Goal: Task Accomplishment & Management: Complete application form

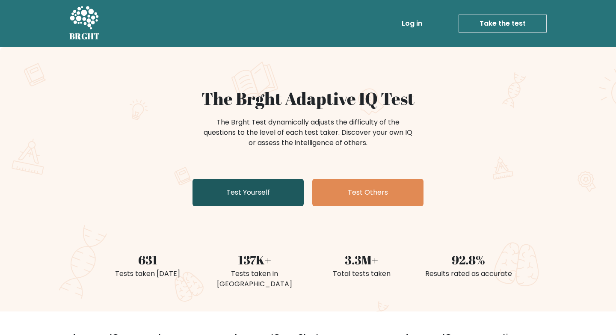
click at [225, 187] on link "Test Yourself" at bounding box center [247, 192] width 111 height 27
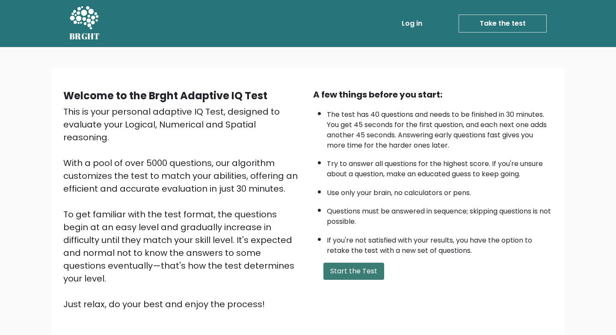
click at [337, 270] on button "Start the Test" at bounding box center [353, 271] width 61 height 17
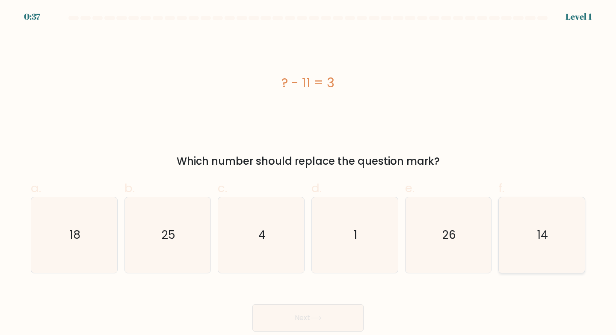
click at [510, 237] on icon "14" at bounding box center [542, 235] width 76 height 76
click at [308, 173] on input "f. 14" at bounding box center [308, 171] width 0 height 6
radio input "true"
click at [302, 304] on button "Next" at bounding box center [307, 317] width 111 height 27
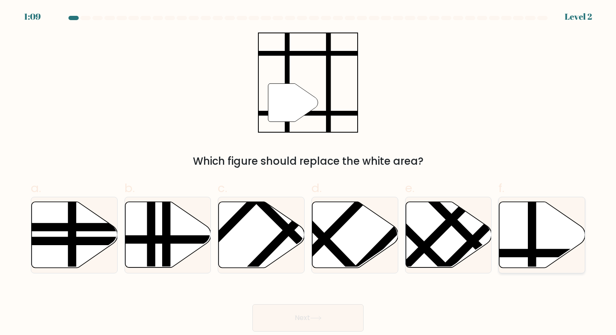
click at [520, 243] on icon at bounding box center [542, 235] width 86 height 66
click at [308, 173] on input "f." at bounding box center [308, 171] width 0 height 6
radio input "true"
click at [299, 307] on button "Next" at bounding box center [307, 317] width 111 height 27
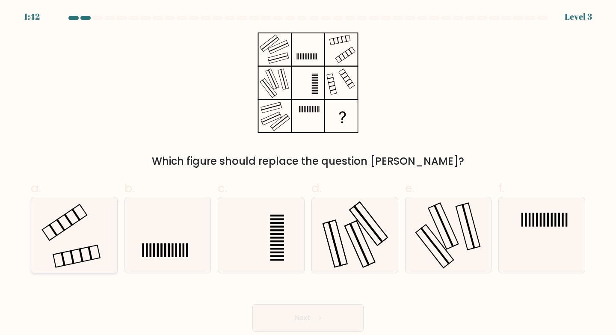
click at [96, 222] on icon at bounding box center [74, 235] width 76 height 76
click at [308, 173] on input "a." at bounding box center [308, 171] width 0 height 6
radio input "true"
click at [294, 315] on button "Next" at bounding box center [307, 317] width 111 height 27
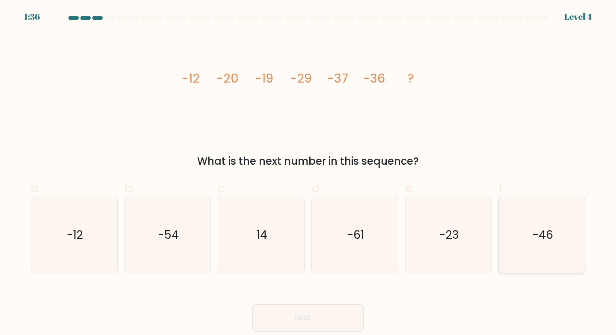
click at [519, 229] on icon "-46" at bounding box center [542, 235] width 76 height 76
click at [308, 173] on input "f. -46" at bounding box center [308, 171] width 0 height 6
radio input "true"
click at [277, 312] on button "Next" at bounding box center [307, 317] width 111 height 27
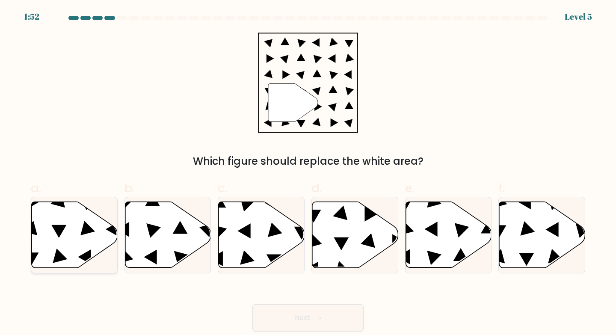
click at [65, 257] on icon at bounding box center [75, 235] width 86 height 66
click at [308, 173] on input "a." at bounding box center [308, 171] width 0 height 6
radio input "true"
click at [264, 315] on button "Next" at bounding box center [307, 317] width 111 height 27
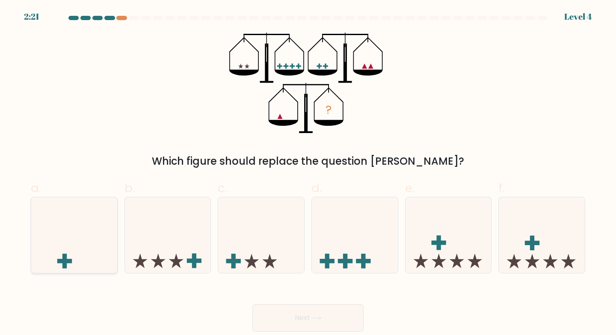
click at [100, 224] on icon at bounding box center [74, 234] width 86 height 71
click at [308, 173] on input "a." at bounding box center [308, 171] width 0 height 6
radio input "true"
click at [284, 310] on button "Next" at bounding box center [307, 317] width 111 height 27
click at [252, 304] on button "Next" at bounding box center [307, 317] width 111 height 27
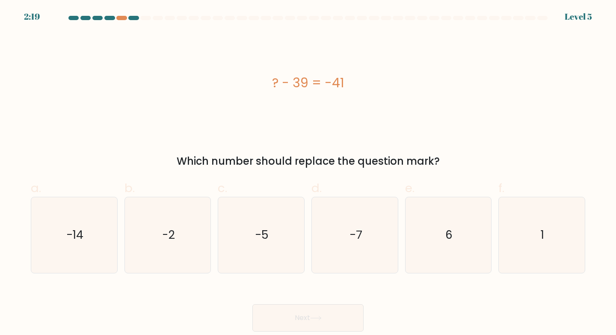
click at [252, 304] on button "Next" at bounding box center [307, 317] width 111 height 27
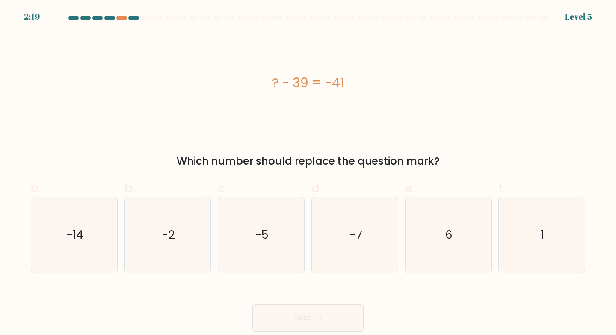
click at [252, 304] on button "Next" at bounding box center [307, 317] width 111 height 27
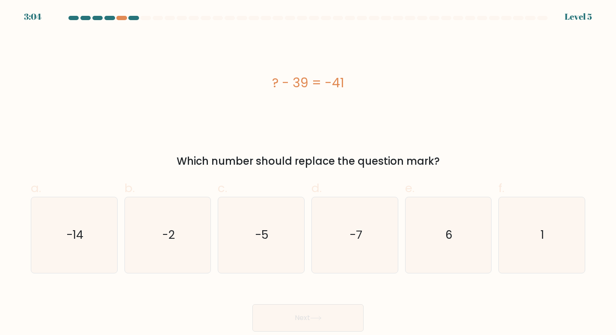
click at [252, 304] on button "Next" at bounding box center [307, 317] width 111 height 27
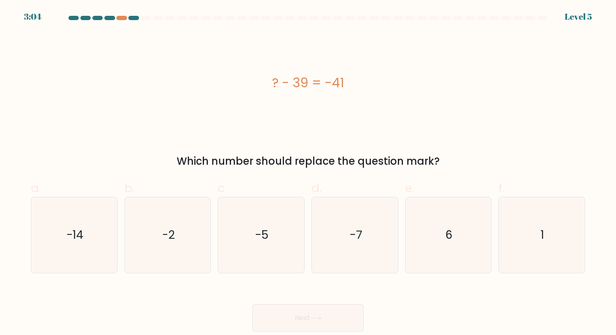
click at [252, 304] on button "Next" at bounding box center [307, 317] width 111 height 27
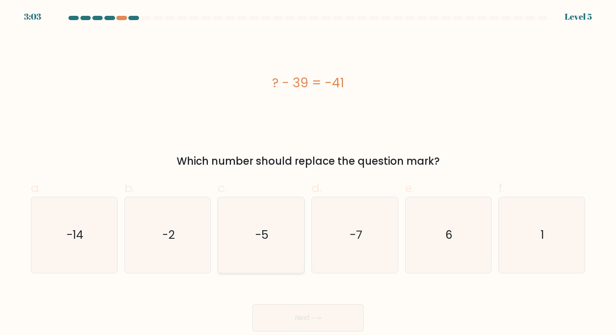
click at [252, 304] on button "Next" at bounding box center [307, 317] width 111 height 27
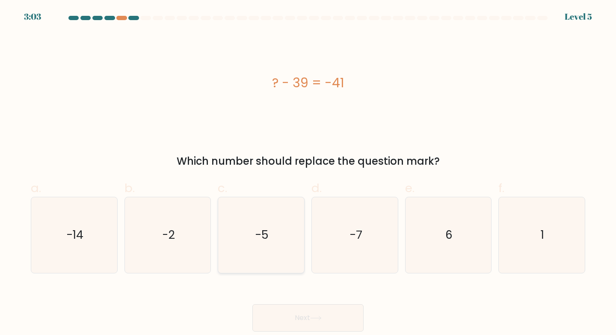
click at [252, 304] on button "Next" at bounding box center [307, 317] width 111 height 27
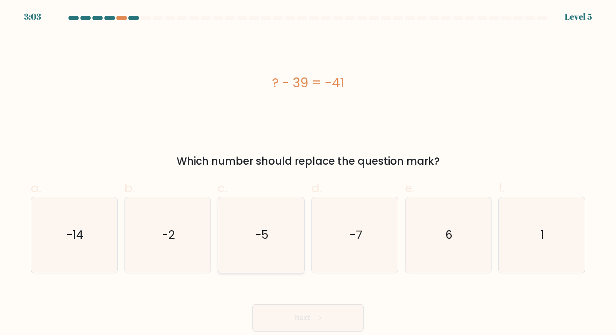
click at [252, 304] on button "Next" at bounding box center [307, 317] width 111 height 27
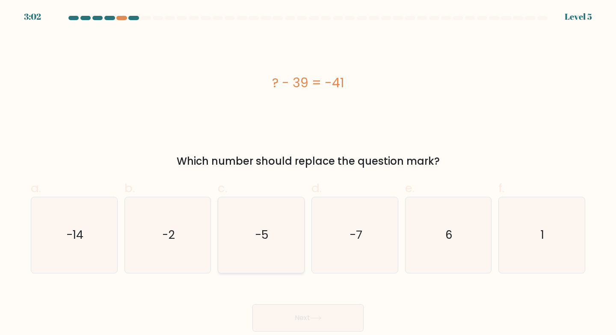
click at [252, 304] on button "Next" at bounding box center [307, 317] width 111 height 27
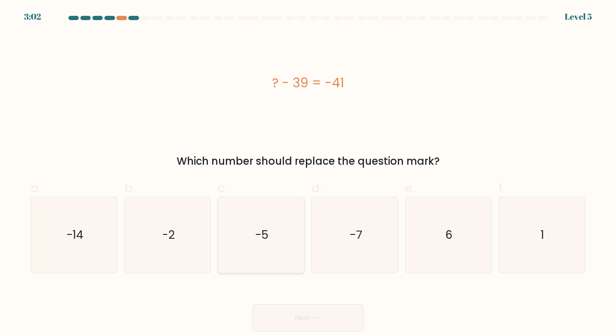
click at [252, 304] on button "Next" at bounding box center [307, 317] width 111 height 27
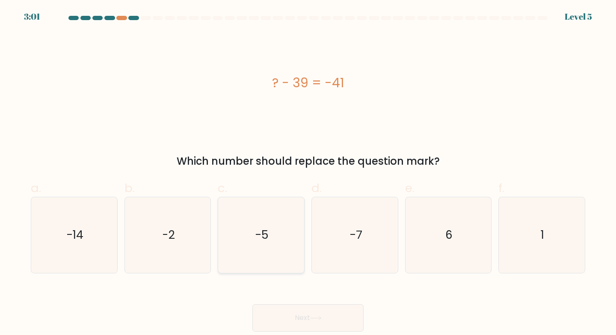
click at [252, 304] on button "Next" at bounding box center [307, 317] width 111 height 27
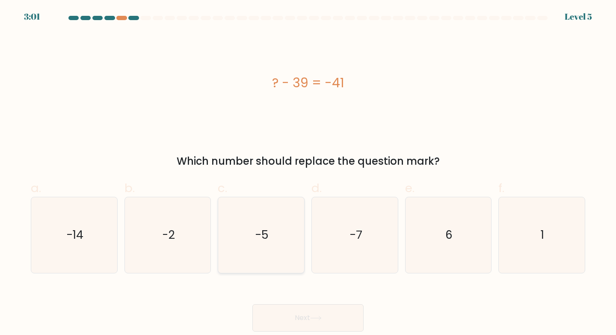
click at [252, 304] on button "Next" at bounding box center [307, 317] width 111 height 27
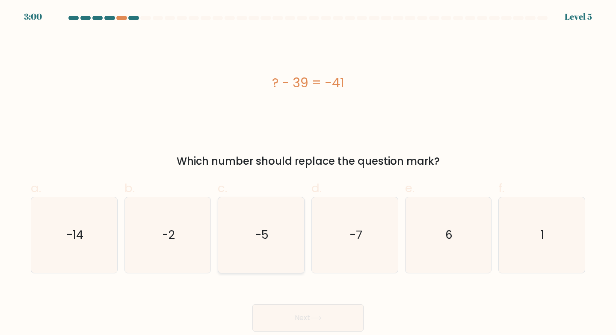
click at [252, 304] on button "Next" at bounding box center [307, 317] width 111 height 27
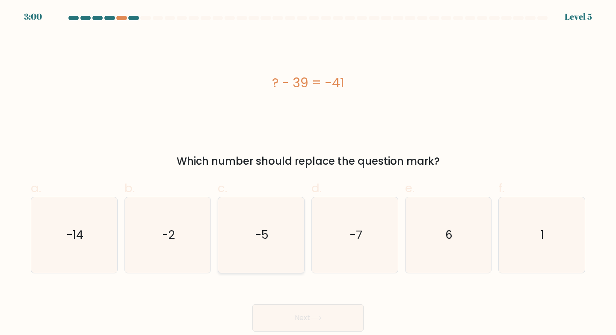
click at [252, 304] on button "Next" at bounding box center [307, 317] width 111 height 27
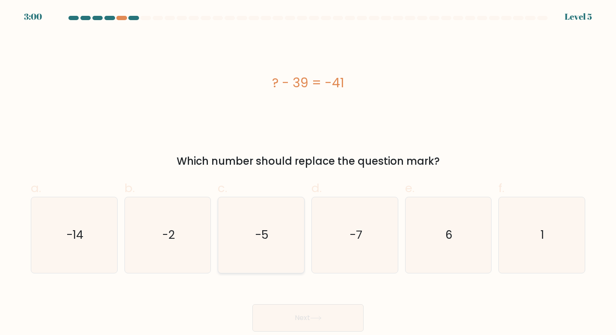
click at [252, 304] on button "Next" at bounding box center [307, 317] width 111 height 27
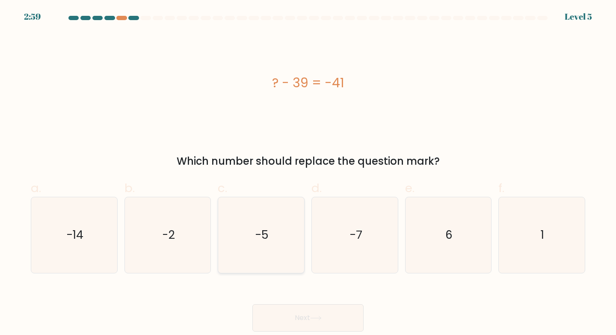
click at [252, 304] on button "Next" at bounding box center [307, 317] width 111 height 27
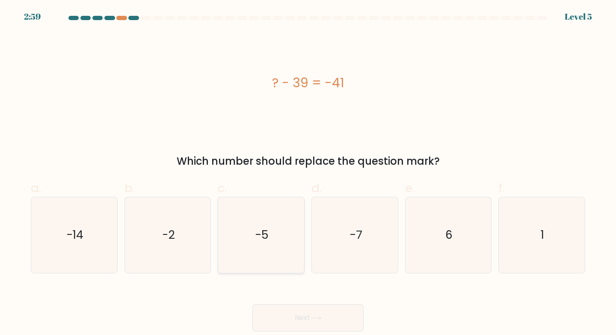
click at [252, 304] on button "Next" at bounding box center [307, 317] width 111 height 27
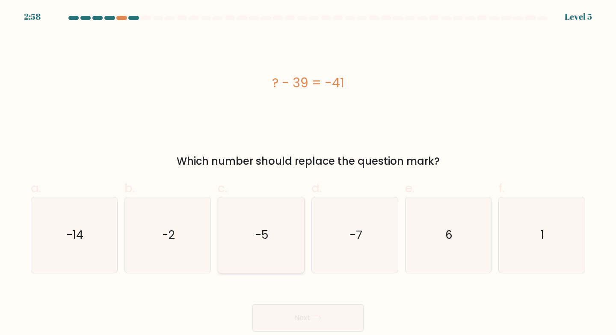
click at [252, 304] on button "Next" at bounding box center [307, 317] width 111 height 27
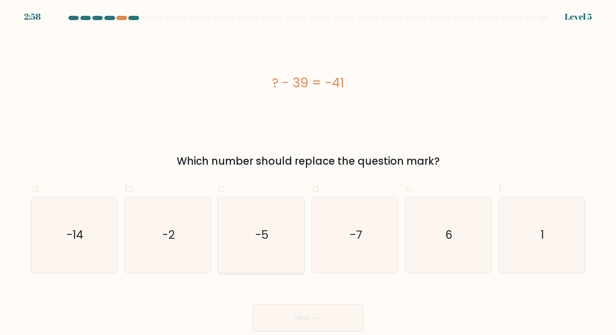
click at [252, 304] on button "Next" at bounding box center [307, 317] width 111 height 27
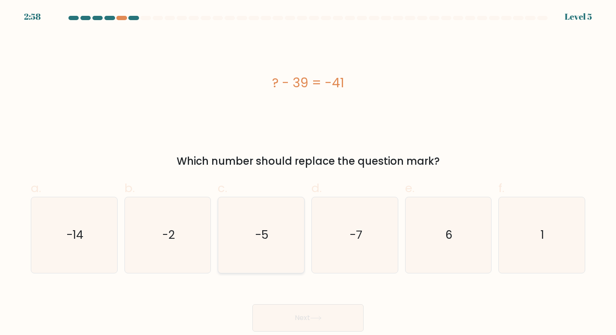
click at [252, 304] on button "Next" at bounding box center [307, 317] width 111 height 27
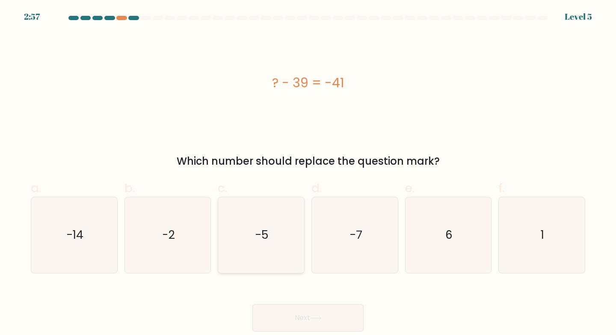
click at [252, 304] on button "Next" at bounding box center [307, 317] width 111 height 27
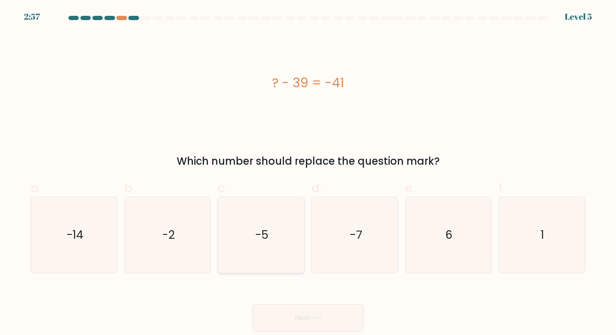
click at [252, 304] on button "Next" at bounding box center [307, 317] width 111 height 27
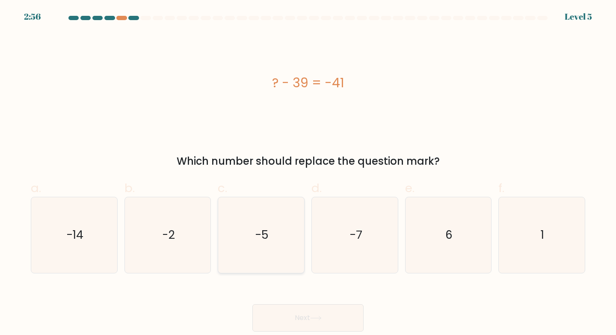
click at [252, 304] on button "Next" at bounding box center [307, 317] width 111 height 27
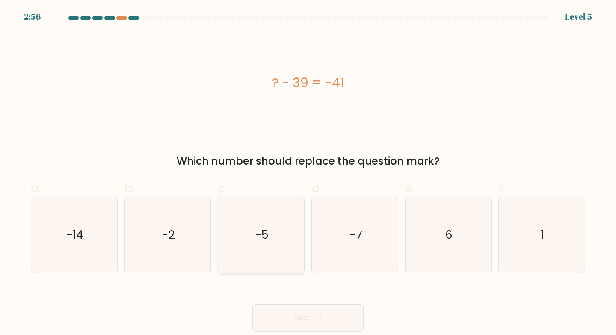
click at [252, 304] on button "Next" at bounding box center [307, 317] width 111 height 27
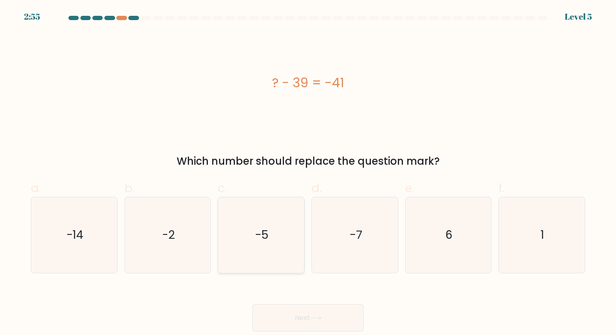
click at [252, 304] on button "Next" at bounding box center [307, 317] width 111 height 27
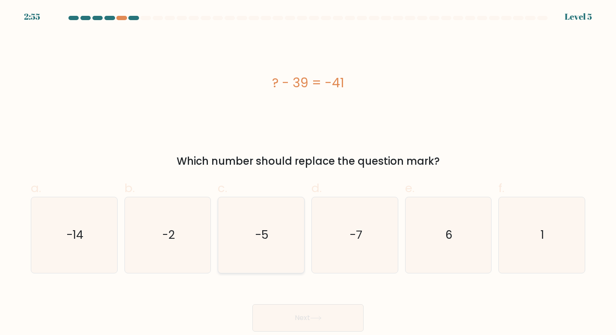
click at [252, 304] on button "Next" at bounding box center [307, 317] width 111 height 27
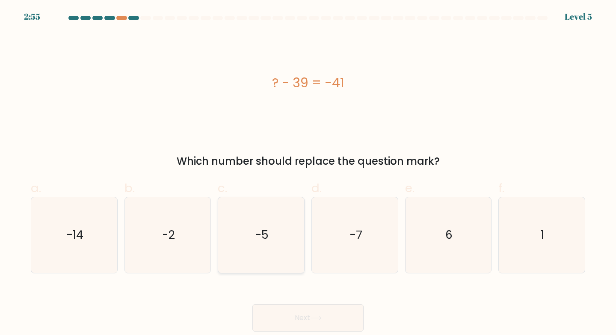
click at [252, 304] on button "Next" at bounding box center [307, 317] width 111 height 27
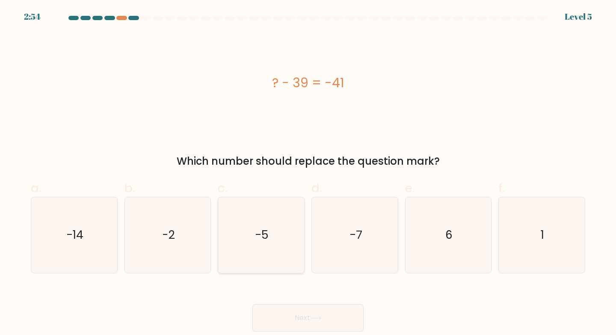
click at [252, 304] on button "Next" at bounding box center [307, 317] width 111 height 27
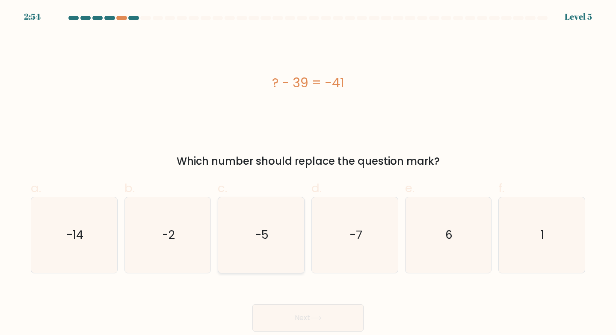
click at [252, 304] on button "Next" at bounding box center [307, 317] width 111 height 27
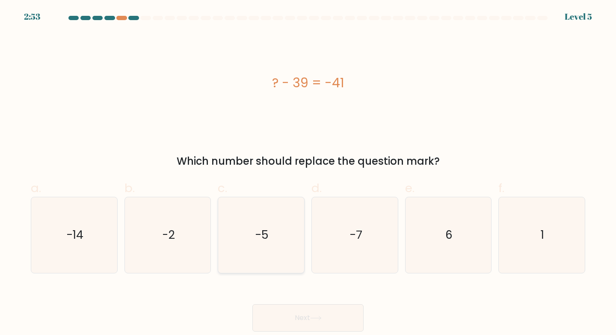
click at [252, 304] on button "Next" at bounding box center [307, 317] width 111 height 27
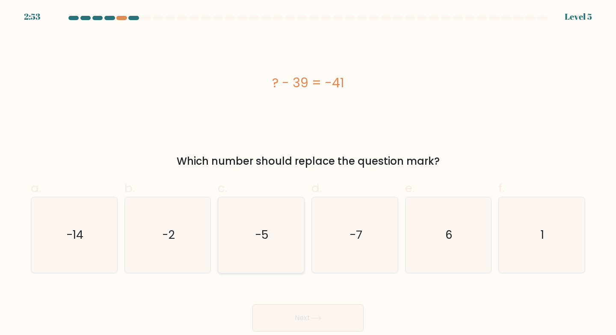
click at [252, 304] on button "Next" at bounding box center [307, 317] width 111 height 27
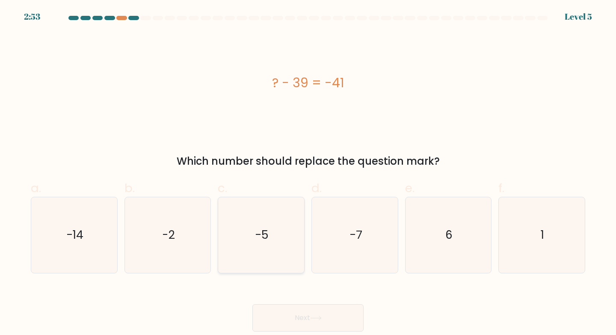
click at [252, 304] on button "Next" at bounding box center [307, 317] width 111 height 27
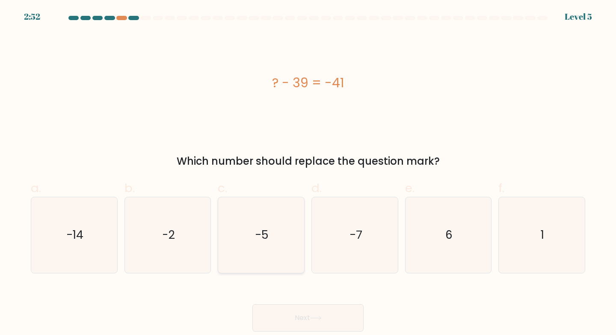
click at [252, 304] on button "Next" at bounding box center [307, 317] width 111 height 27
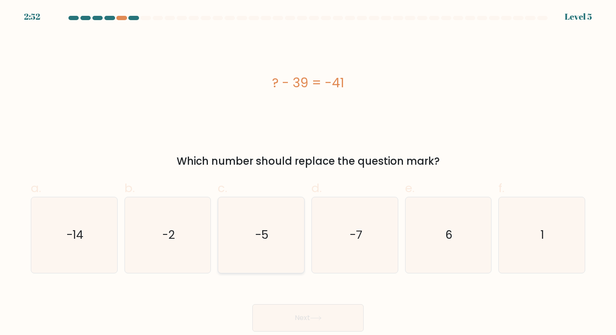
click at [252, 304] on button "Next" at bounding box center [307, 317] width 111 height 27
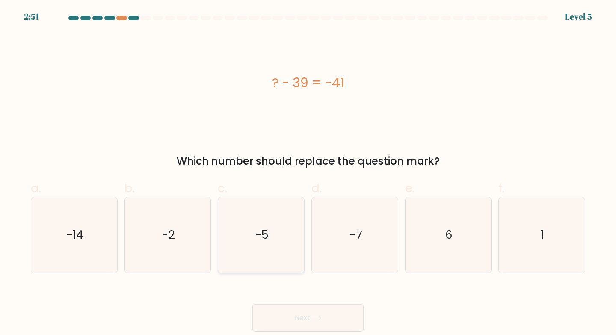
click at [252, 304] on button "Next" at bounding box center [307, 317] width 111 height 27
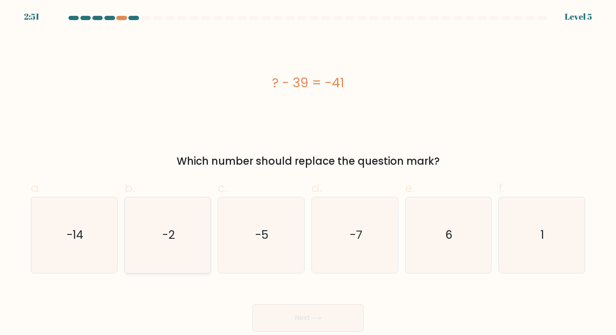
click at [252, 304] on button "Next" at bounding box center [307, 317] width 111 height 27
click at [180, 235] on icon "-2" at bounding box center [168, 235] width 76 height 76
click at [308, 173] on input "b. -2" at bounding box center [308, 171] width 0 height 6
radio input "true"
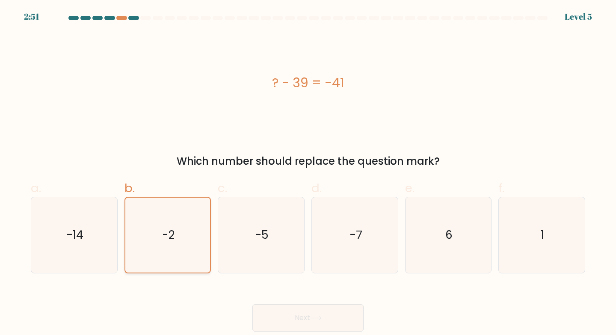
click at [252, 304] on button "Next" at bounding box center [307, 317] width 111 height 27
click button "Next" at bounding box center [307, 317] width 111 height 27
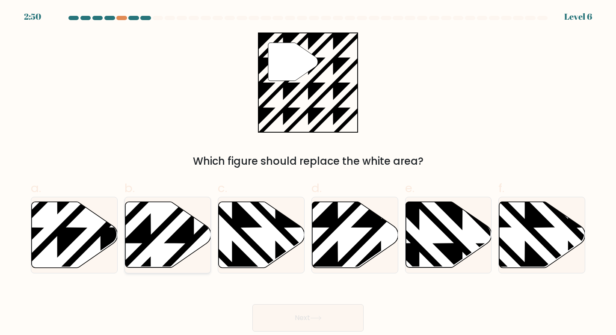
click at [252, 304] on button "Next" at bounding box center [307, 317] width 111 height 27
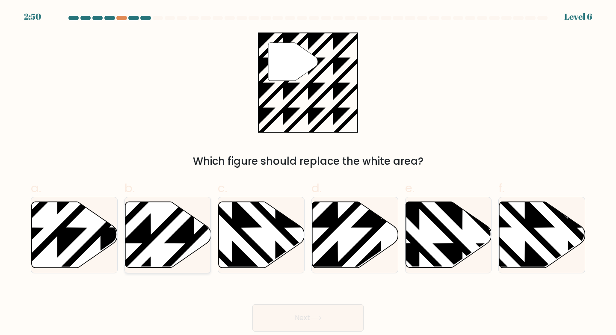
click at [252, 304] on button "Next" at bounding box center [307, 317] width 111 height 27
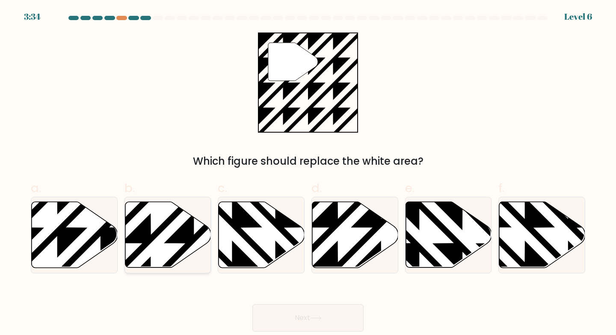
click at [252, 304] on button "Next" at bounding box center [307, 317] width 111 height 27
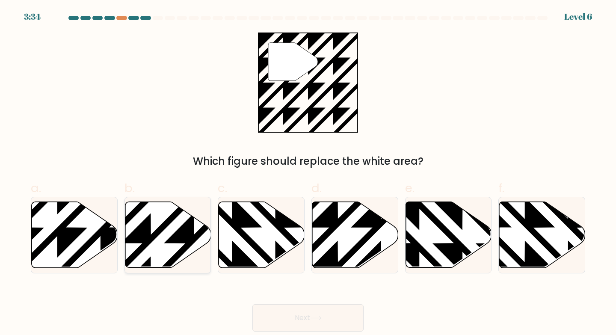
click at [252, 304] on button "Next" at bounding box center [307, 317] width 111 height 27
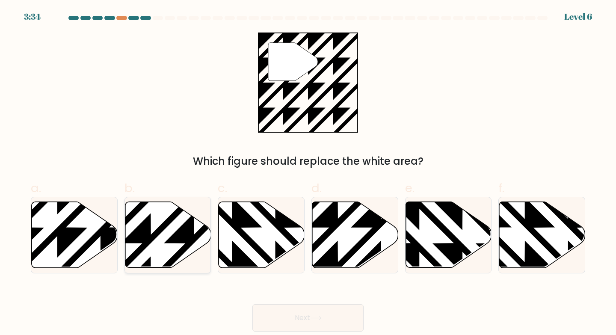
click at [252, 304] on button "Next" at bounding box center [307, 317] width 111 height 27
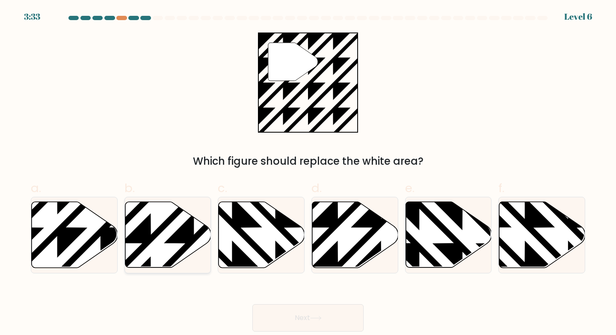
click at [252, 304] on button "Next" at bounding box center [307, 317] width 111 height 27
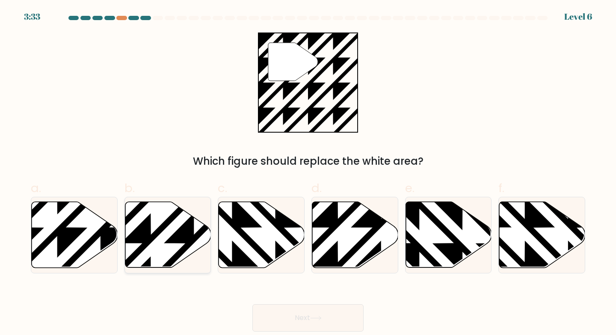
click at [252, 304] on button "Next" at bounding box center [307, 317] width 111 height 27
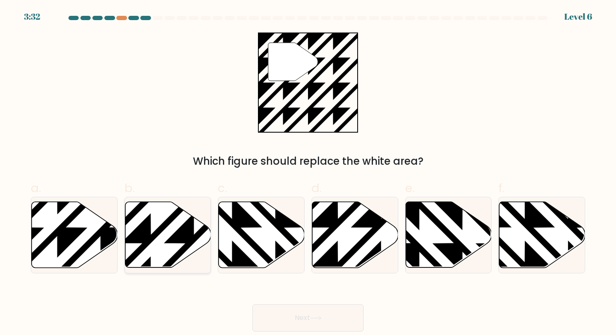
click at [252, 304] on button "Next" at bounding box center [307, 317] width 111 height 27
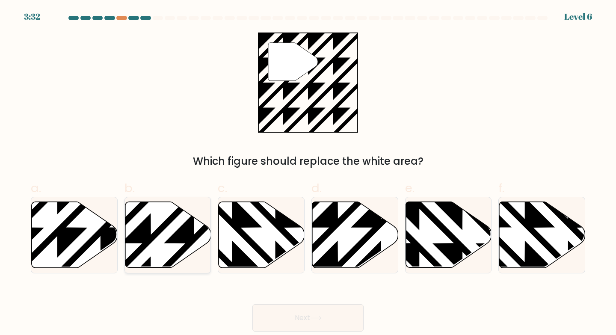
click at [252, 304] on button "Next" at bounding box center [307, 317] width 111 height 27
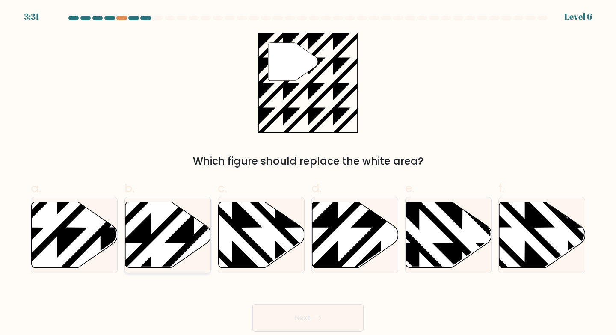
click at [252, 304] on button "Next" at bounding box center [307, 317] width 111 height 27
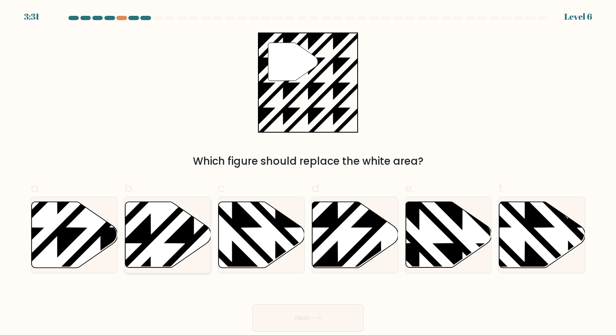
click at [252, 304] on button "Next" at bounding box center [307, 317] width 111 height 27
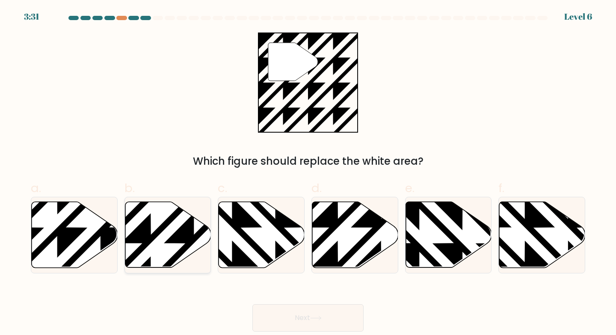
click at [252, 304] on button "Next" at bounding box center [307, 317] width 111 height 27
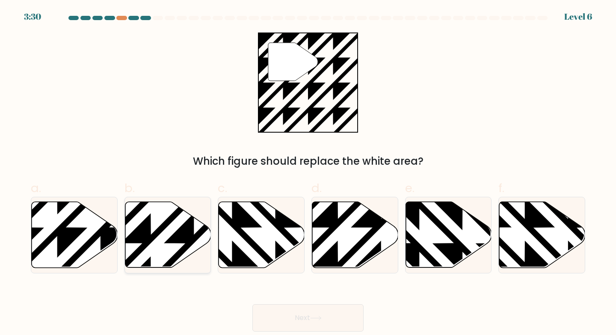
click at [252, 304] on button "Next" at bounding box center [307, 317] width 111 height 27
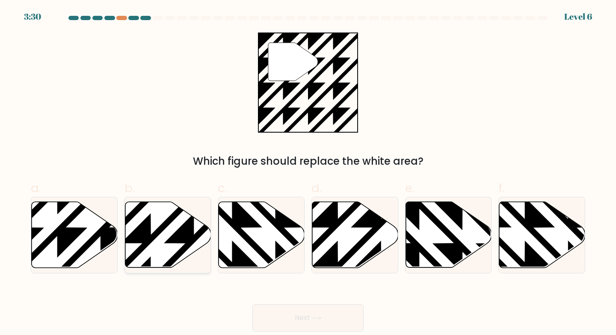
click at [252, 304] on button "Next" at bounding box center [307, 317] width 111 height 27
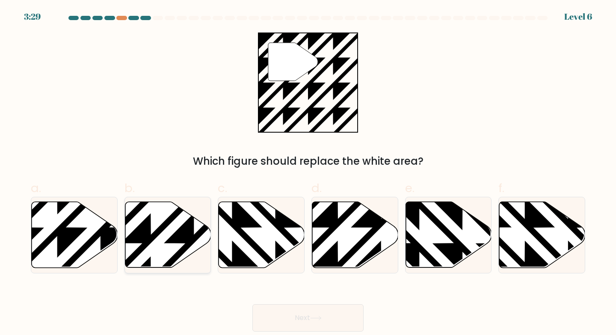
click at [252, 304] on button "Next" at bounding box center [307, 317] width 111 height 27
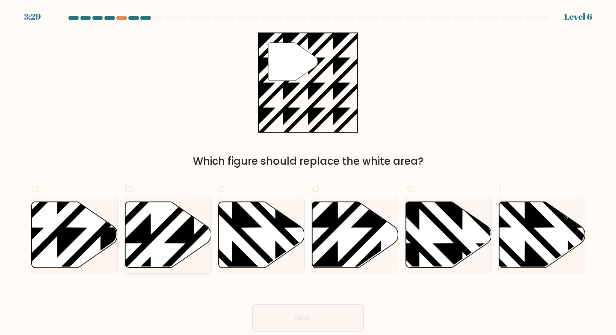
click at [252, 304] on button "Next" at bounding box center [307, 317] width 111 height 27
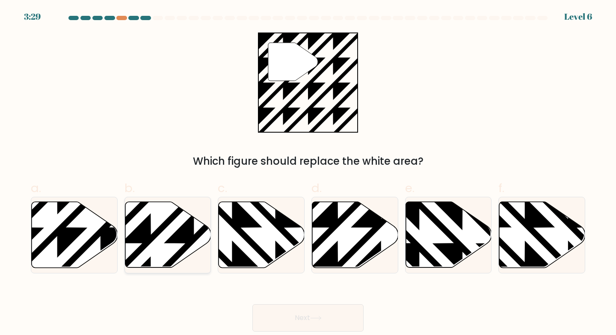
click at [252, 304] on button "Next" at bounding box center [307, 317] width 111 height 27
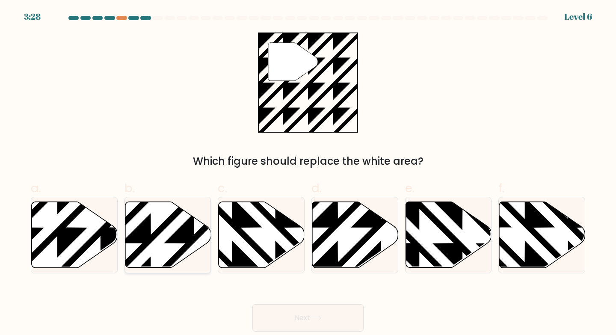
click at [252, 304] on button "Next" at bounding box center [307, 317] width 111 height 27
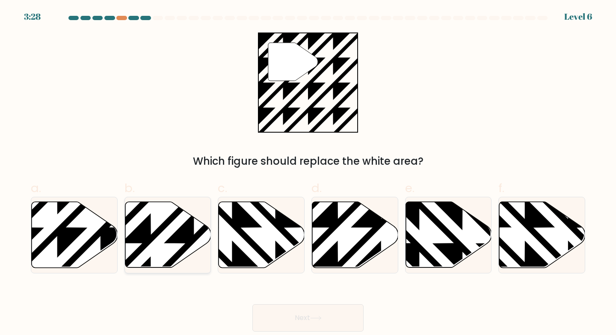
click at [252, 304] on button "Next" at bounding box center [307, 317] width 111 height 27
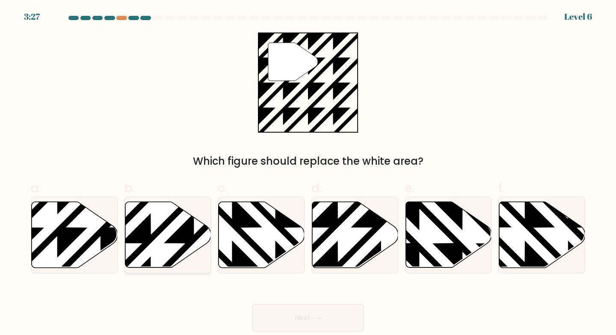
click at [252, 304] on button "Next" at bounding box center [307, 317] width 111 height 27
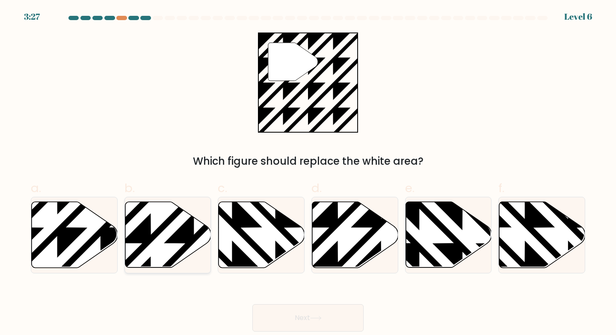
click at [252, 304] on button "Next" at bounding box center [307, 317] width 111 height 27
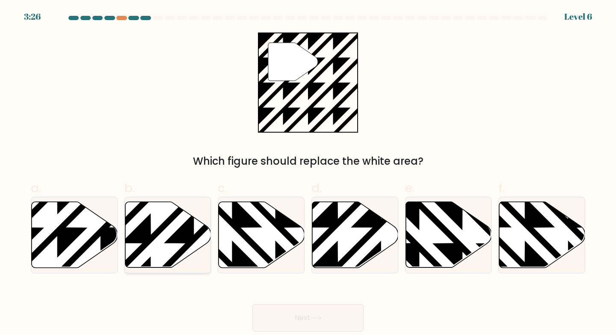
click at [252, 304] on button "Next" at bounding box center [307, 317] width 111 height 27
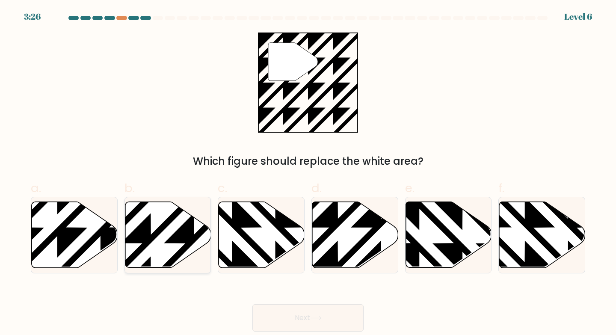
click at [252, 304] on button "Next" at bounding box center [307, 317] width 111 height 27
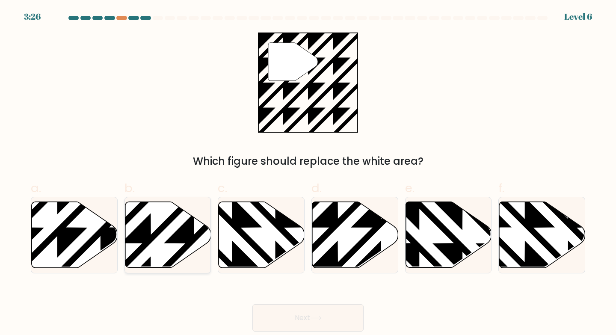
click at [252, 304] on button "Next" at bounding box center [307, 317] width 111 height 27
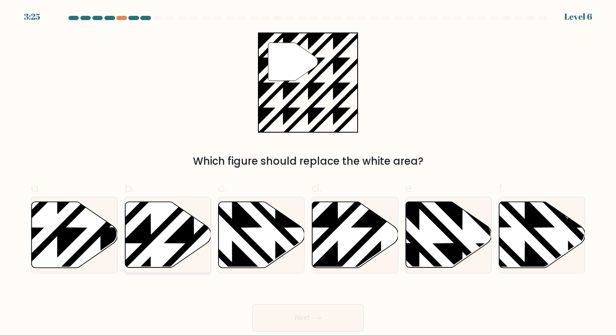
click at [252, 304] on button "Next" at bounding box center [307, 317] width 111 height 27
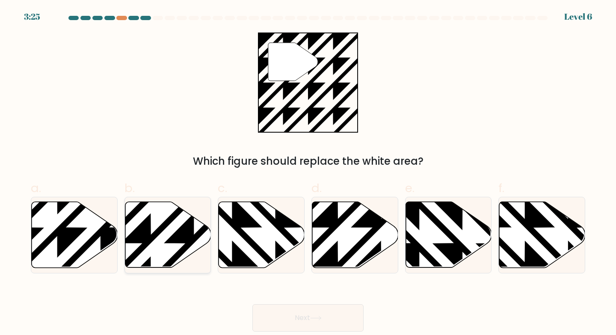
click at [252, 304] on button "Next" at bounding box center [307, 317] width 111 height 27
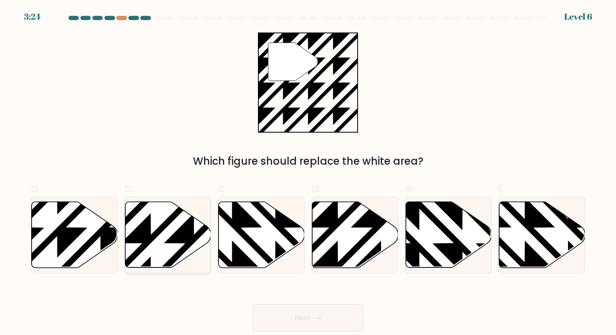
click at [252, 304] on button "Next" at bounding box center [307, 317] width 111 height 27
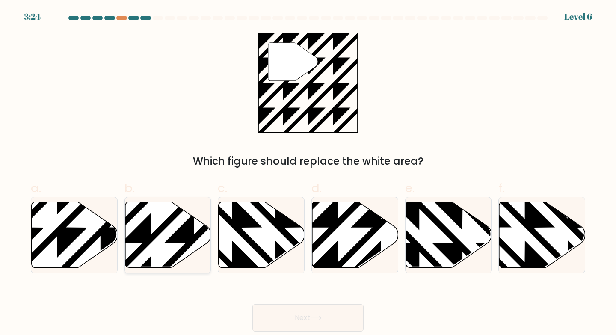
click at [252, 304] on button "Next" at bounding box center [307, 317] width 111 height 27
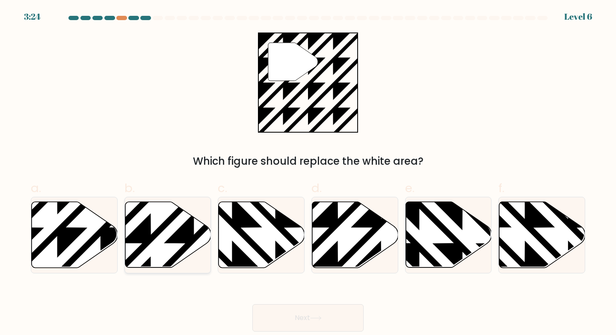
click at [252, 304] on button "Next" at bounding box center [307, 317] width 111 height 27
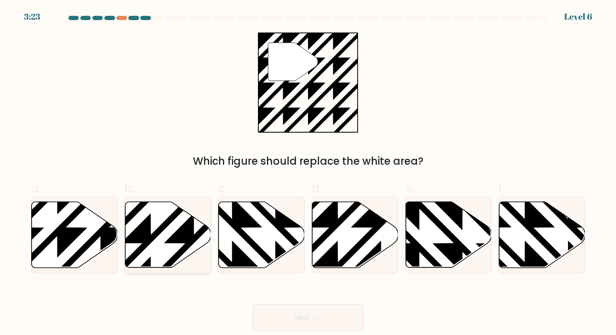
click at [252, 304] on button "Next" at bounding box center [307, 317] width 111 height 27
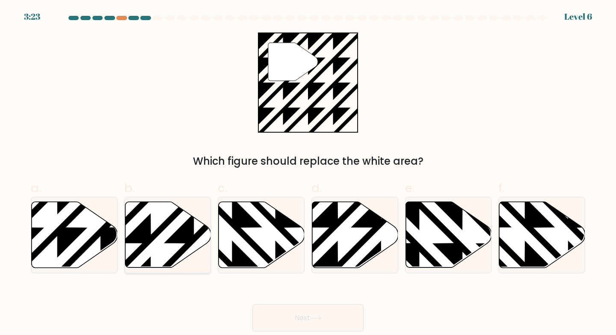
click at [252, 304] on button "Next" at bounding box center [307, 317] width 111 height 27
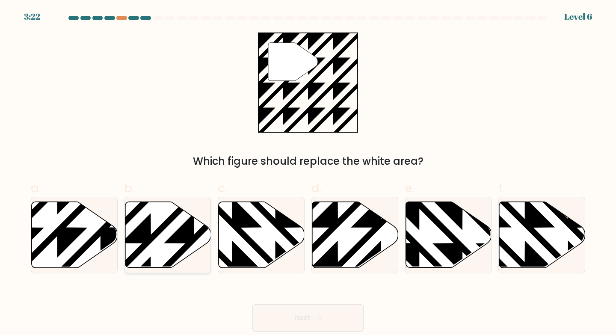
click at [252, 304] on button "Next" at bounding box center [307, 317] width 111 height 27
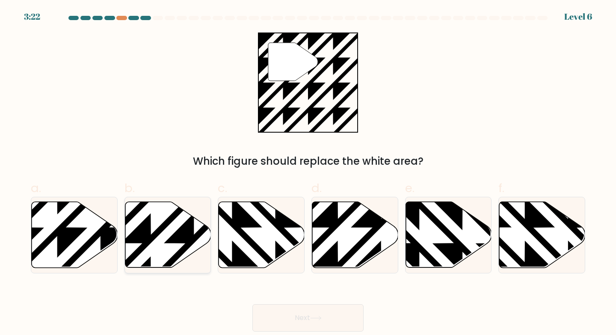
click at [252, 304] on button "Next" at bounding box center [307, 317] width 111 height 27
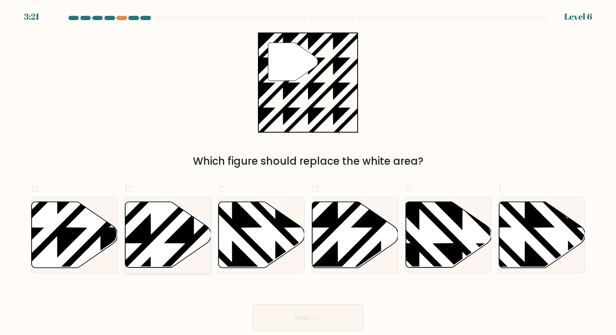
click at [252, 304] on button "Next" at bounding box center [307, 317] width 111 height 27
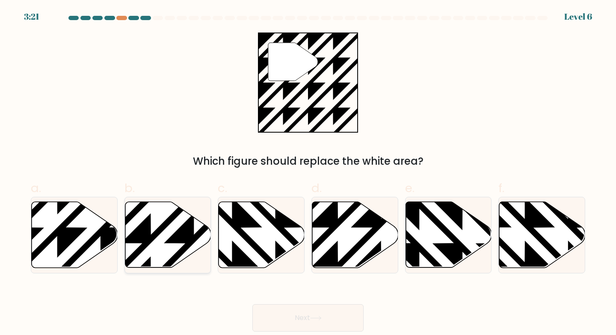
click at [252, 304] on button "Next" at bounding box center [307, 317] width 111 height 27
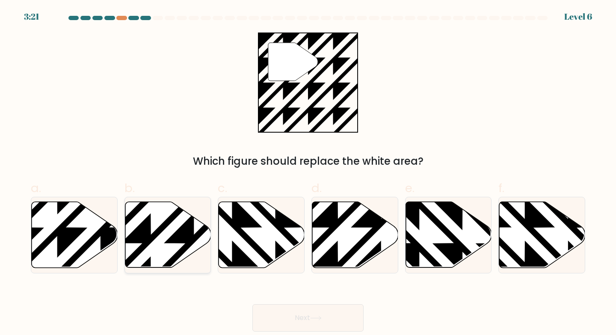
click at [252, 304] on button "Next" at bounding box center [307, 317] width 111 height 27
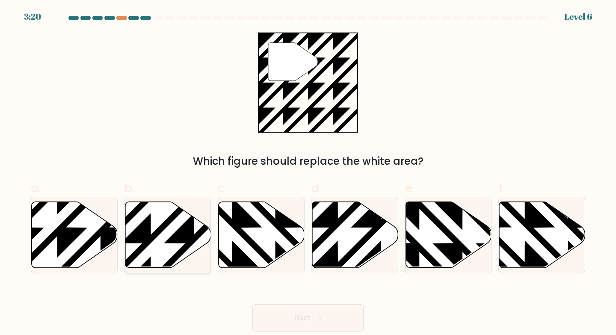
click at [252, 304] on button "Next" at bounding box center [307, 317] width 111 height 27
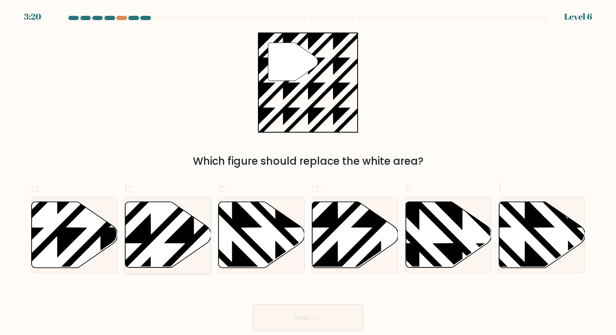
click at [252, 304] on button "Next" at bounding box center [307, 317] width 111 height 27
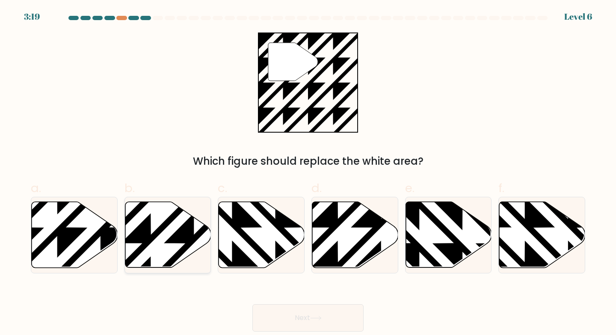
click at [252, 304] on button "Next" at bounding box center [307, 317] width 111 height 27
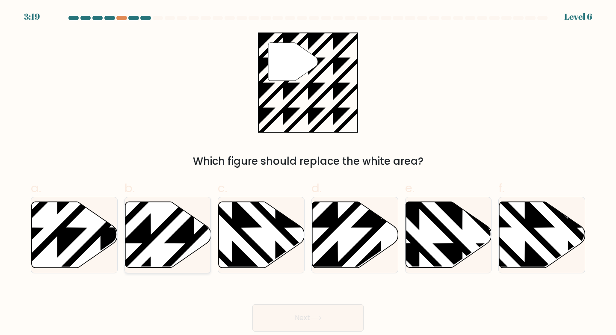
click at [252, 304] on button "Next" at bounding box center [307, 317] width 111 height 27
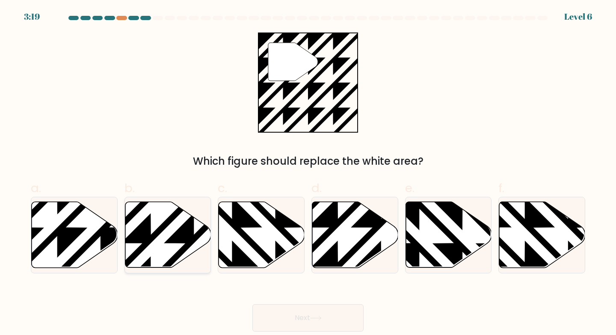
click at [252, 304] on button "Next" at bounding box center [307, 317] width 111 height 27
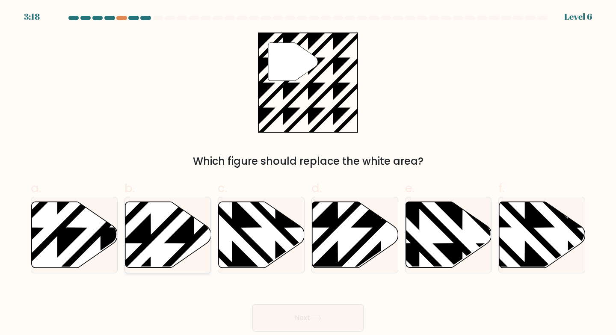
click at [252, 304] on button "Next" at bounding box center [307, 317] width 111 height 27
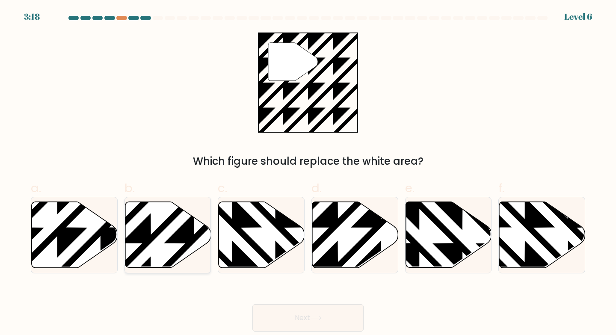
click at [252, 304] on button "Next" at bounding box center [307, 317] width 111 height 27
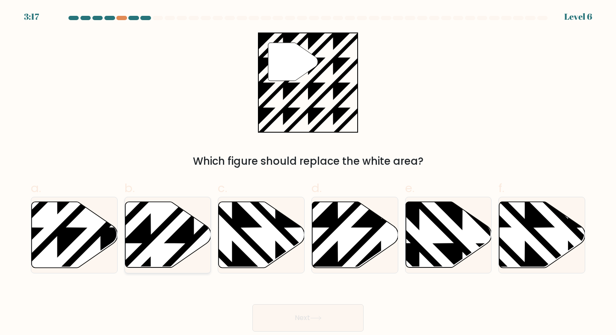
click at [252, 304] on button "Next" at bounding box center [307, 317] width 111 height 27
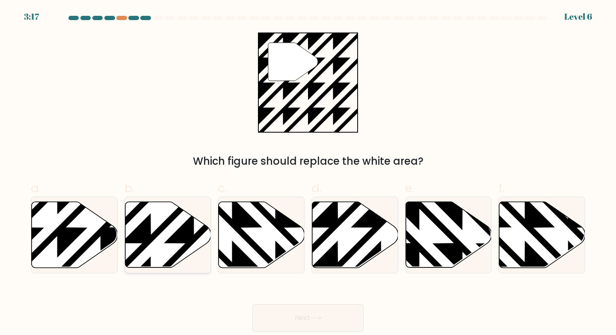
click at [252, 304] on button "Next" at bounding box center [307, 317] width 111 height 27
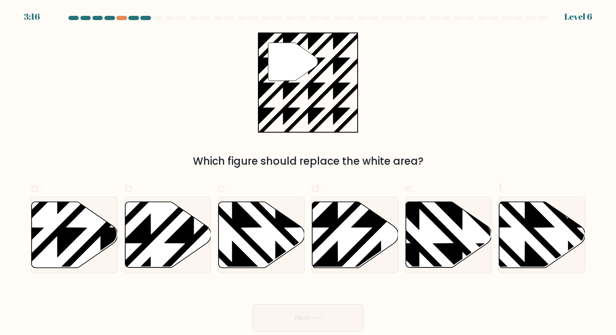
click at [252, 304] on button "Next" at bounding box center [307, 317] width 111 height 27
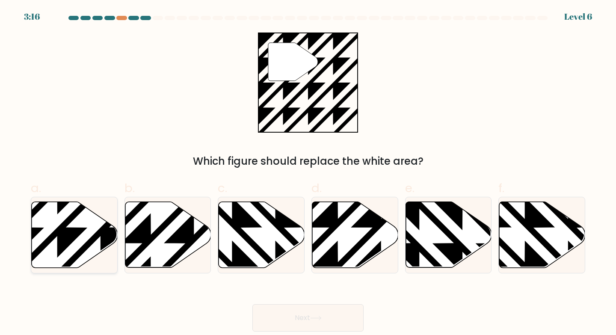
click at [252, 304] on button "Next" at bounding box center [307, 317] width 111 height 27
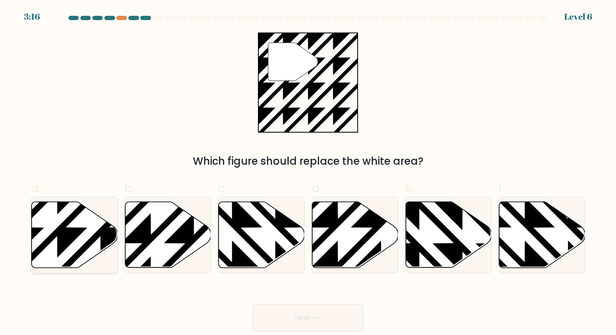
click at [252, 304] on button "Next" at bounding box center [307, 317] width 111 height 27
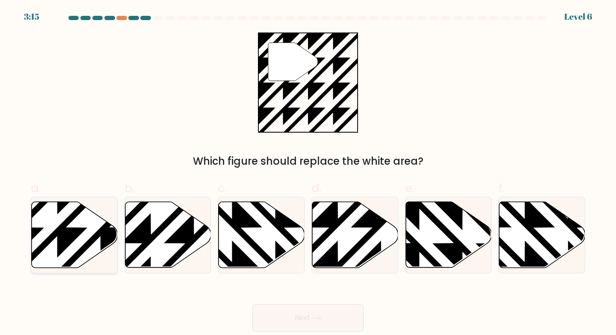
click at [252, 304] on button "Next" at bounding box center [307, 317] width 111 height 27
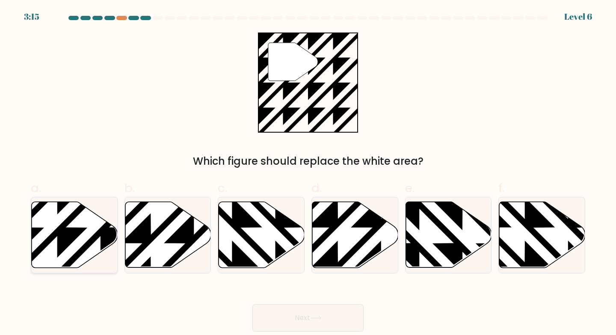
click at [252, 304] on button "Next" at bounding box center [307, 317] width 111 height 27
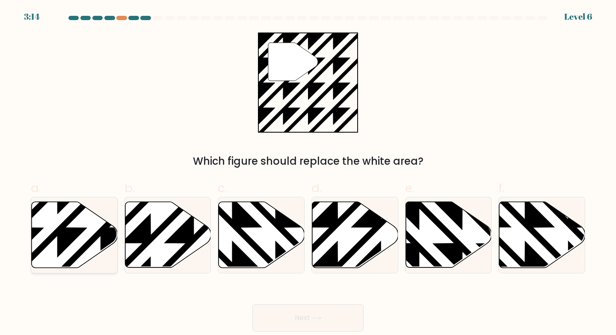
click at [252, 304] on button "Next" at bounding box center [307, 317] width 111 height 27
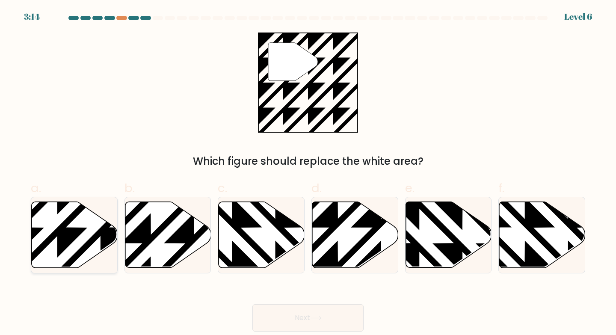
click at [252, 304] on button "Next" at bounding box center [307, 317] width 111 height 27
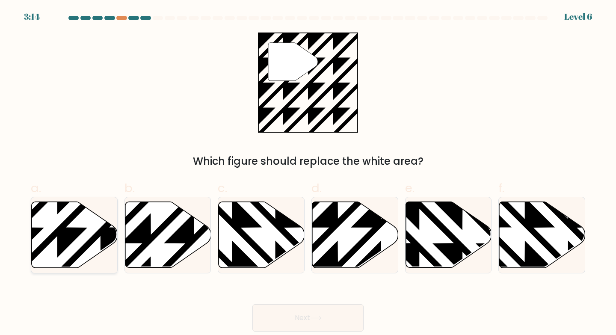
click at [252, 304] on button "Next" at bounding box center [307, 317] width 111 height 27
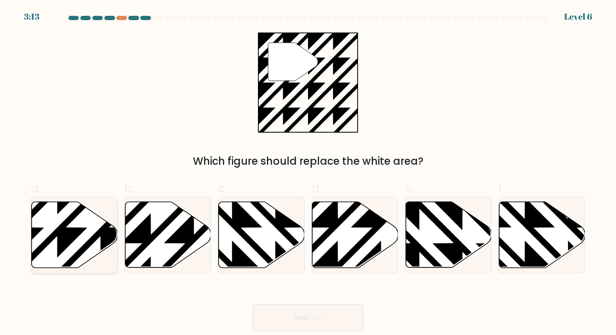
click at [252, 304] on button "Next" at bounding box center [307, 317] width 111 height 27
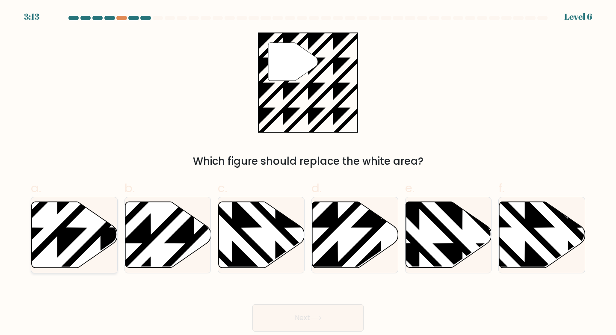
click at [252, 304] on button "Next" at bounding box center [307, 317] width 111 height 27
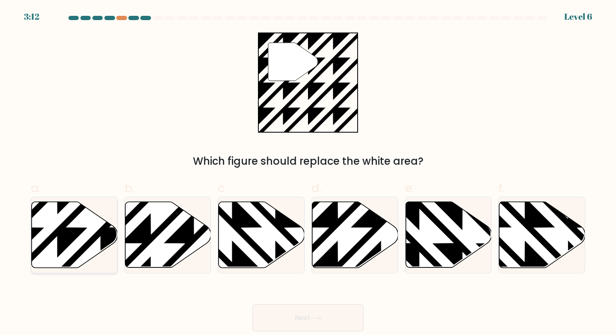
click at [252, 304] on button "Next" at bounding box center [307, 317] width 111 height 27
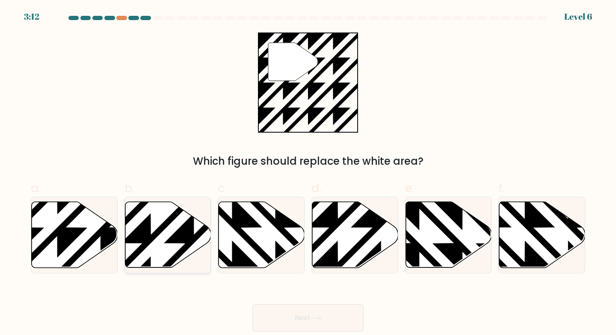
click at [252, 304] on button "Next" at bounding box center [307, 317] width 111 height 27
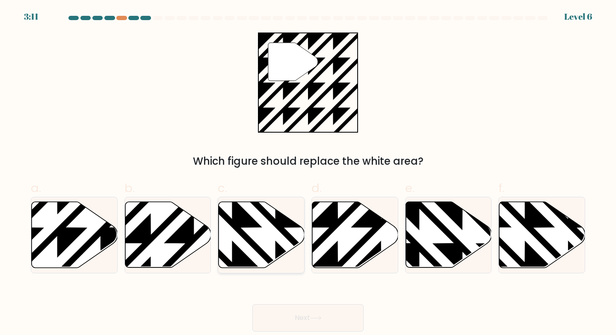
click at [252, 304] on button "Next" at bounding box center [307, 317] width 111 height 27
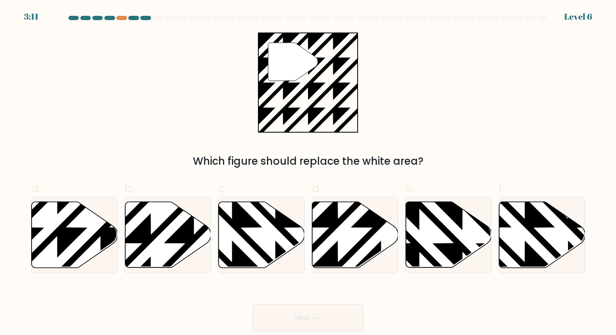
click at [252, 304] on button "Next" at bounding box center [307, 317] width 111 height 27
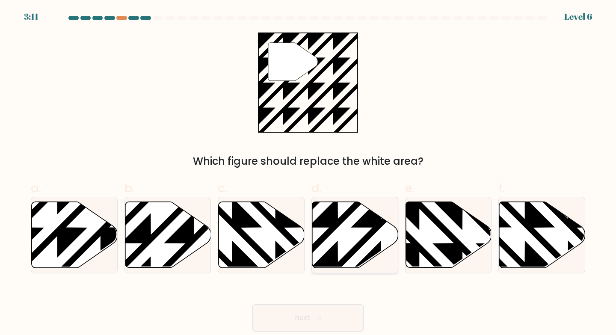
click at [252, 304] on button "Next" at bounding box center [307, 317] width 111 height 27
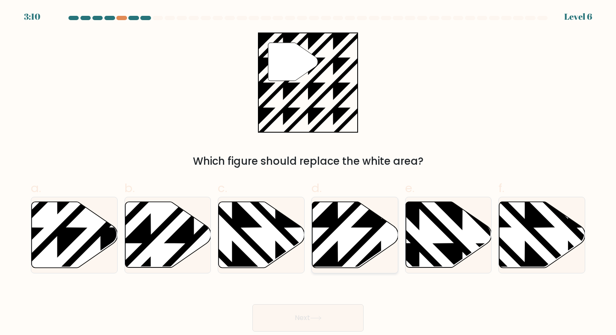
click at [252, 304] on button "Next" at bounding box center [307, 317] width 111 height 27
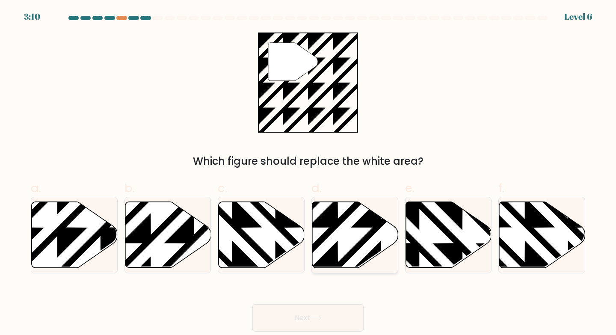
click at [252, 304] on button "Next" at bounding box center [307, 317] width 111 height 27
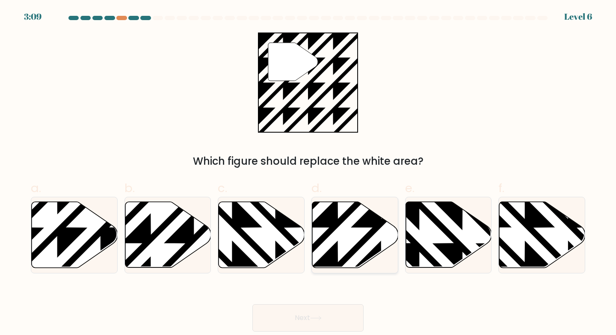
click at [252, 304] on button "Next" at bounding box center [307, 317] width 111 height 27
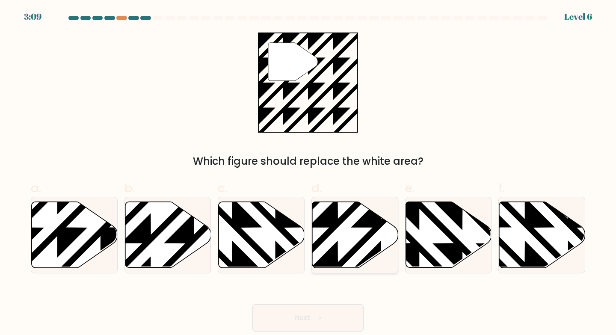
click at [252, 304] on button "Next" at bounding box center [307, 317] width 111 height 27
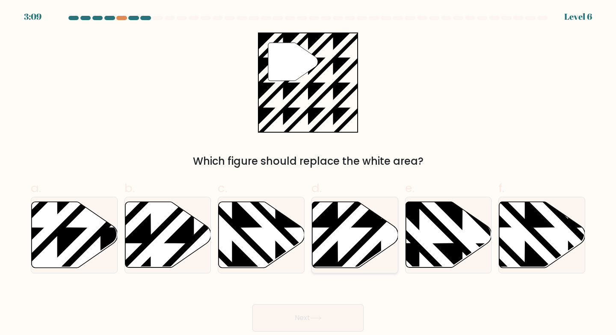
click at [252, 304] on button "Next" at bounding box center [307, 317] width 111 height 27
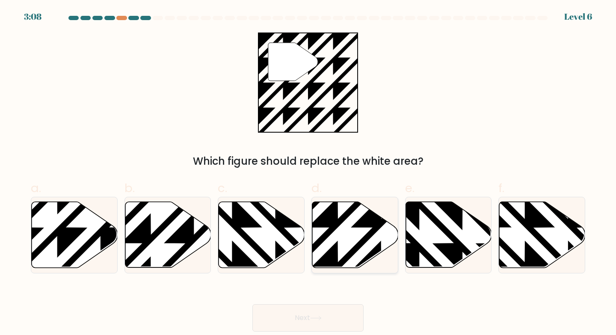
click at [252, 304] on button "Next" at bounding box center [307, 317] width 111 height 27
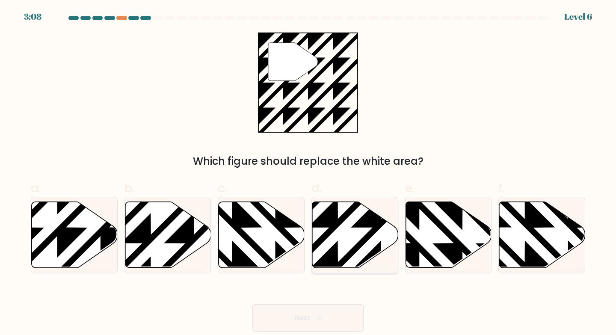
click at [252, 304] on button "Next" at bounding box center [307, 317] width 111 height 27
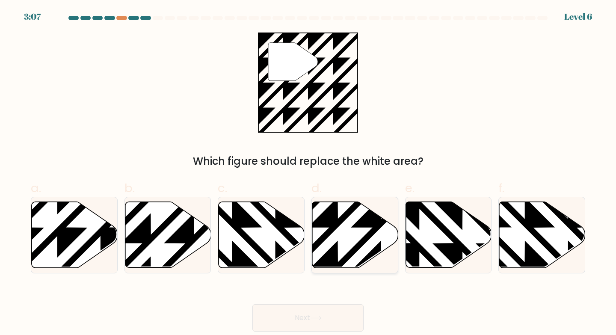
click at [252, 304] on button "Next" at bounding box center [307, 317] width 111 height 27
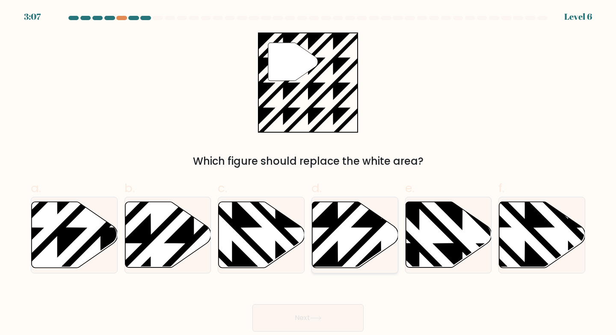
click at [252, 304] on button "Next" at bounding box center [307, 317] width 111 height 27
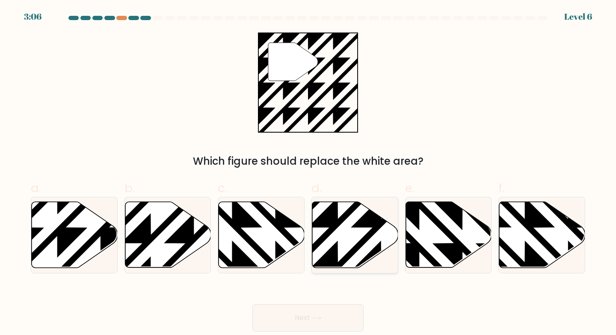
click at [252, 304] on button "Next" at bounding box center [307, 317] width 111 height 27
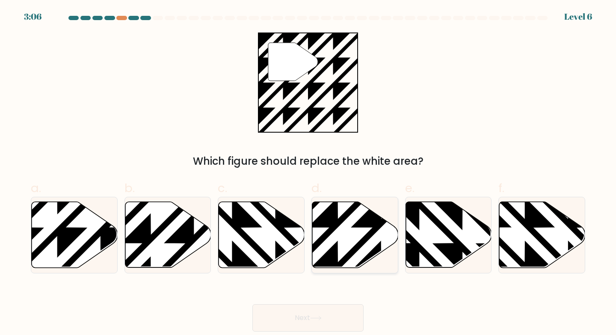
click at [252, 304] on button "Next" at bounding box center [307, 317] width 111 height 27
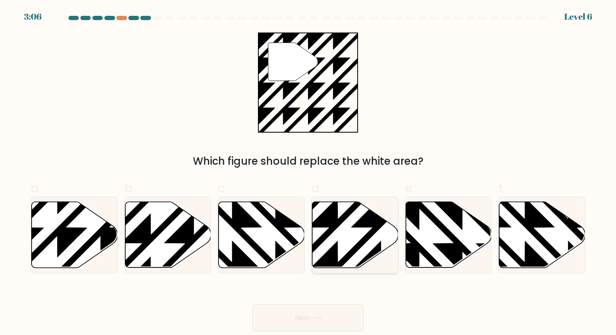
click at [252, 304] on button "Next" at bounding box center [307, 317] width 111 height 27
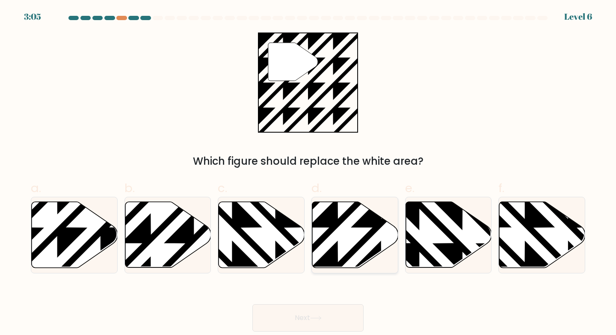
click at [252, 304] on button "Next" at bounding box center [307, 317] width 111 height 27
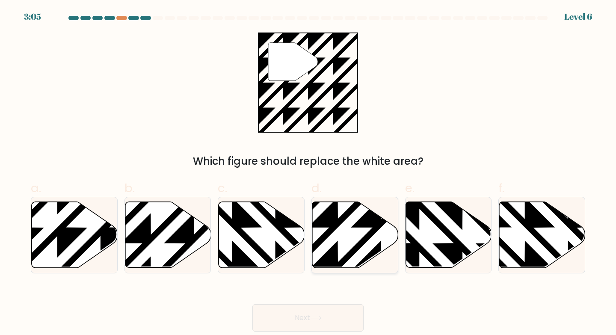
click at [252, 304] on button "Next" at bounding box center [307, 317] width 111 height 27
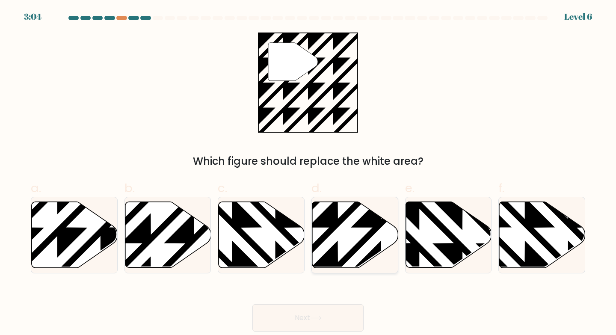
click at [252, 304] on button "Next" at bounding box center [307, 317] width 111 height 27
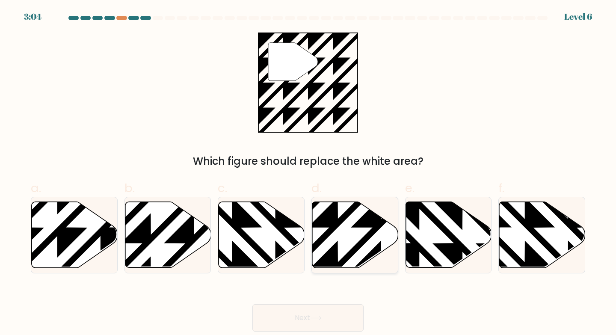
click at [252, 304] on button "Next" at bounding box center [307, 317] width 111 height 27
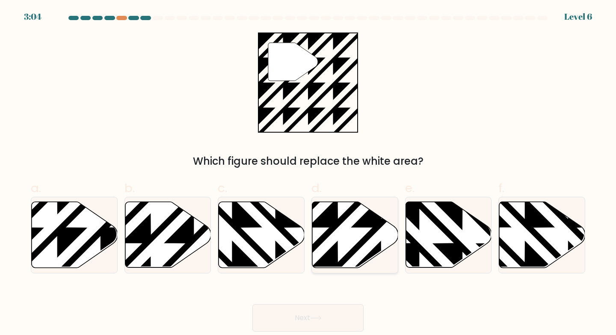
click at [252, 304] on button "Next" at bounding box center [307, 317] width 111 height 27
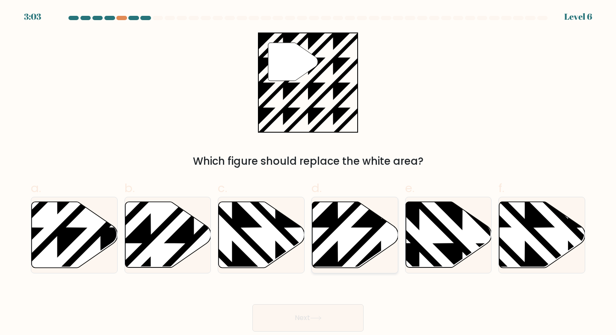
click at [252, 304] on button "Next" at bounding box center [307, 317] width 111 height 27
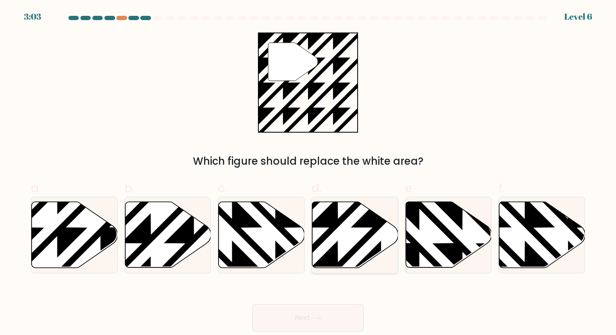
click at [252, 304] on button "Next" at bounding box center [307, 317] width 111 height 27
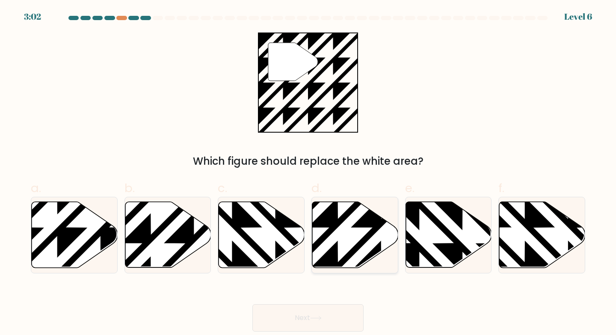
click at [252, 304] on button "Next" at bounding box center [307, 317] width 111 height 27
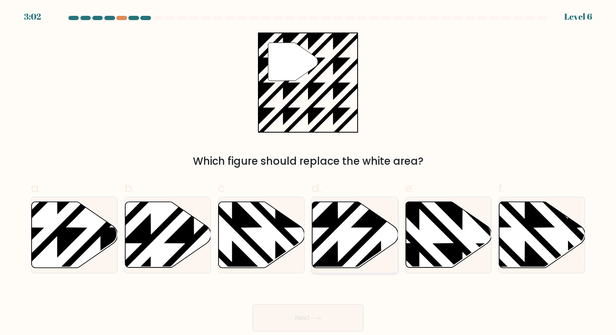
click at [252, 304] on button "Next" at bounding box center [307, 317] width 111 height 27
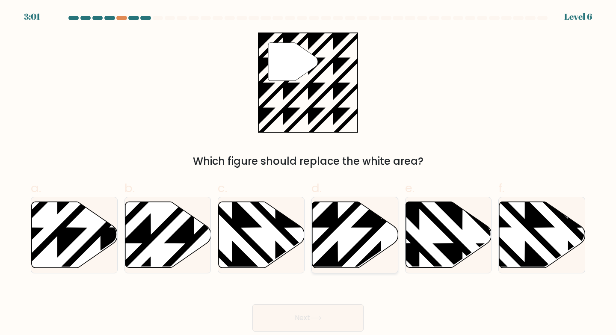
click at [252, 304] on button "Next" at bounding box center [307, 317] width 111 height 27
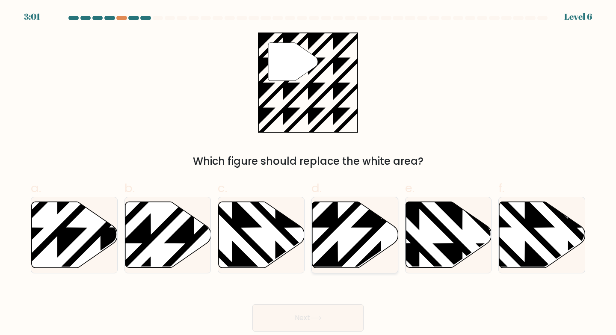
click at [252, 304] on button "Next" at bounding box center [307, 317] width 111 height 27
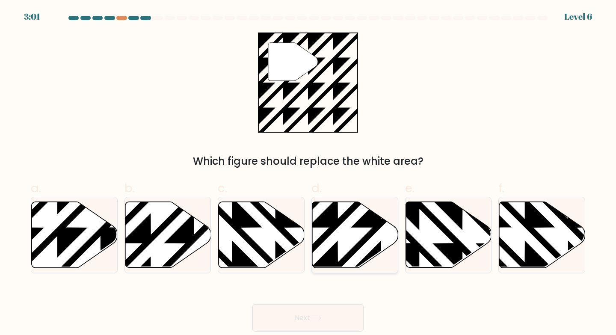
click at [252, 304] on button "Next" at bounding box center [307, 317] width 111 height 27
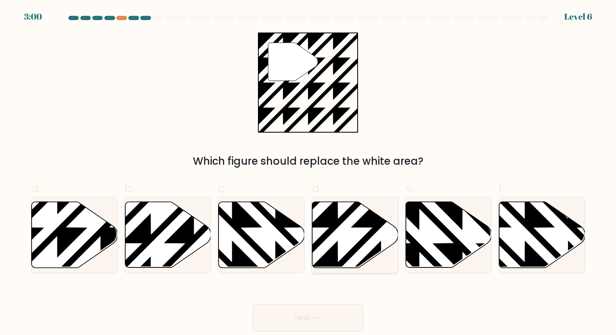
click at [252, 304] on button "Next" at bounding box center [307, 317] width 111 height 27
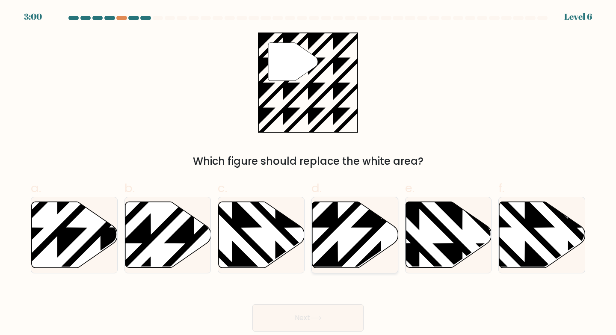
click at [252, 304] on button "Next" at bounding box center [307, 317] width 111 height 27
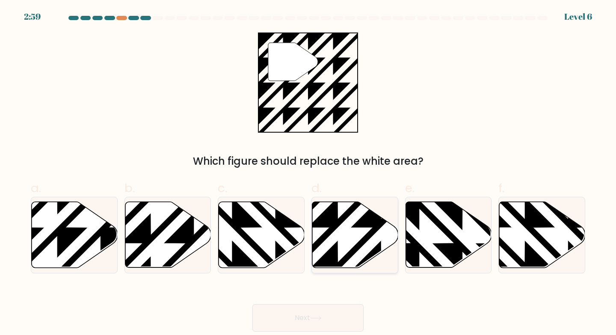
click at [252, 304] on button "Next" at bounding box center [307, 317] width 111 height 27
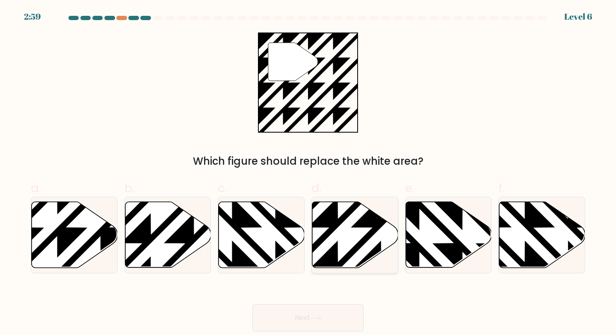
click at [252, 304] on button "Next" at bounding box center [307, 317] width 111 height 27
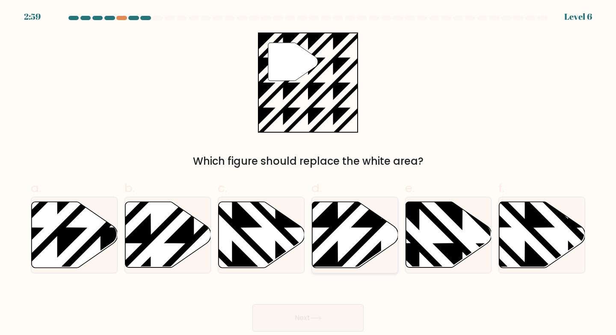
click at [252, 304] on button "Next" at bounding box center [307, 317] width 111 height 27
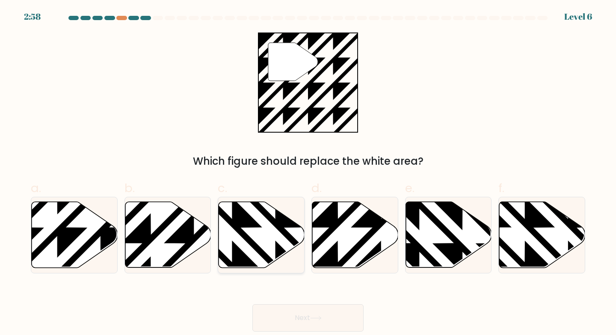
click at [252, 304] on button "Next" at bounding box center [307, 317] width 111 height 27
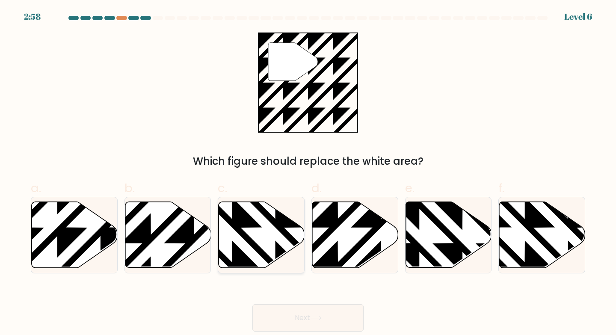
click at [252, 304] on button "Next" at bounding box center [307, 317] width 111 height 27
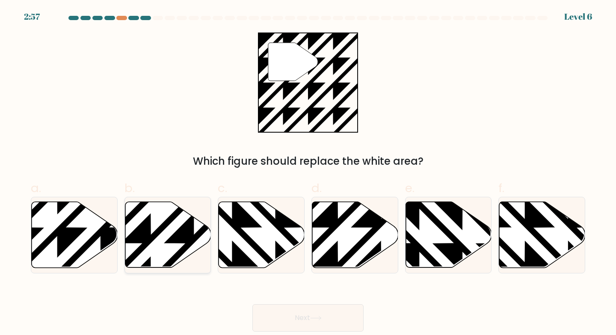
click at [252, 304] on button "Next" at bounding box center [307, 317] width 111 height 27
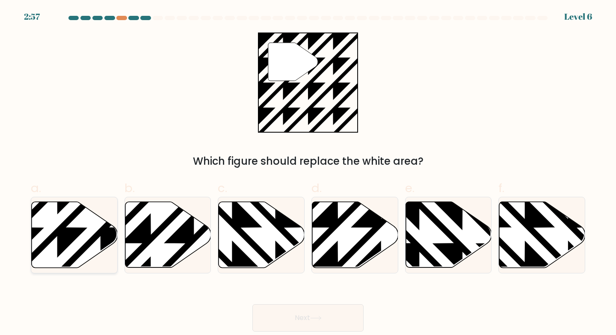
click at [252, 304] on button "Next" at bounding box center [307, 317] width 111 height 27
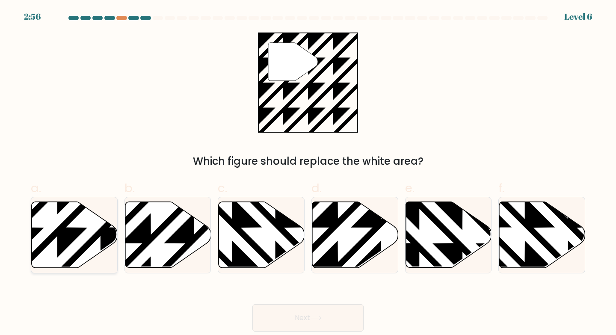
click at [252, 304] on button "Next" at bounding box center [307, 317] width 111 height 27
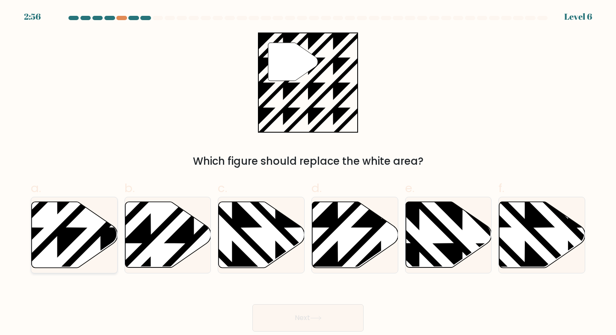
click at [252, 304] on button "Next" at bounding box center [307, 317] width 111 height 27
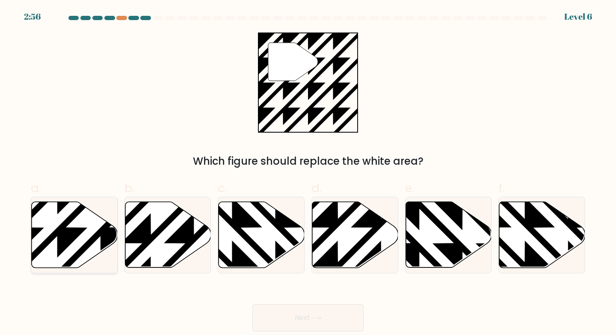
click at [252, 304] on button "Next" at bounding box center [307, 317] width 111 height 27
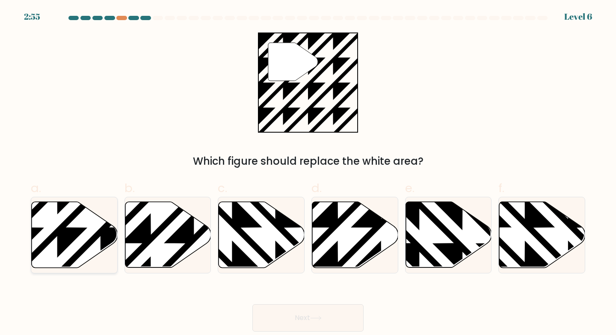
click at [252, 304] on button "Next" at bounding box center [307, 317] width 111 height 27
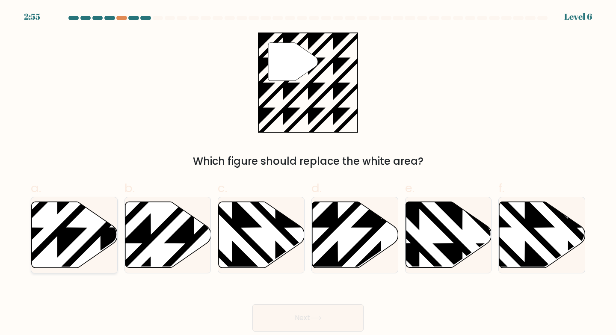
click at [252, 304] on button "Next" at bounding box center [307, 317] width 111 height 27
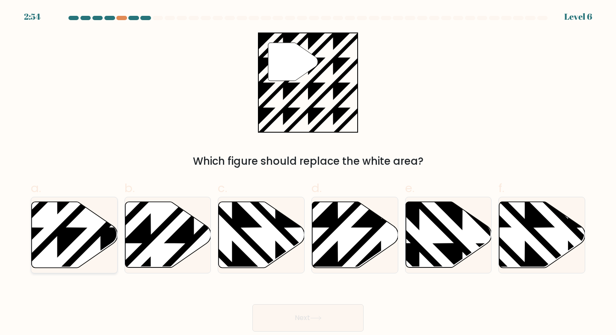
click at [252, 304] on button "Next" at bounding box center [307, 317] width 111 height 27
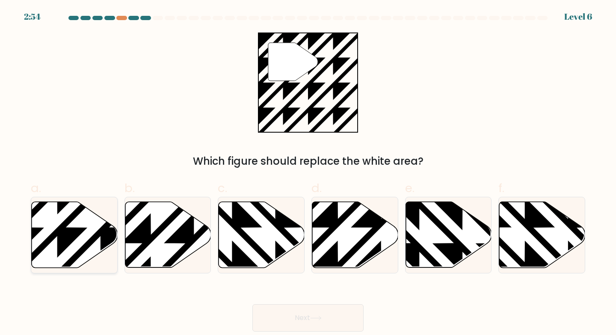
click at [252, 304] on button "Next" at bounding box center [307, 317] width 111 height 27
click at [72, 242] on icon at bounding box center [75, 235] width 86 height 66
click at [308, 173] on input "a." at bounding box center [308, 171] width 0 height 6
radio input "true"
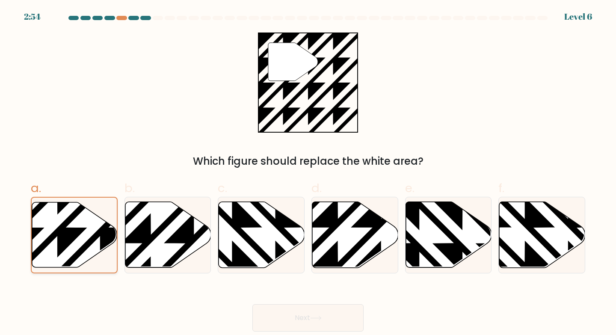
click at [252, 304] on button "Next" at bounding box center [307, 317] width 111 height 27
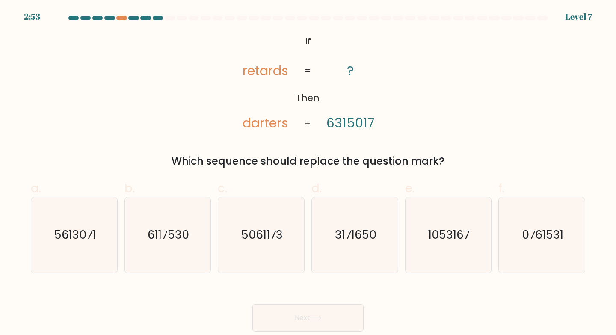
click at [252, 304] on button "Next" at bounding box center [307, 317] width 111 height 27
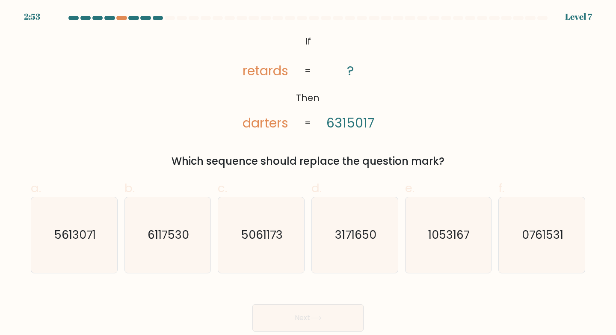
click at [252, 304] on button "Next" at bounding box center [307, 317] width 111 height 27
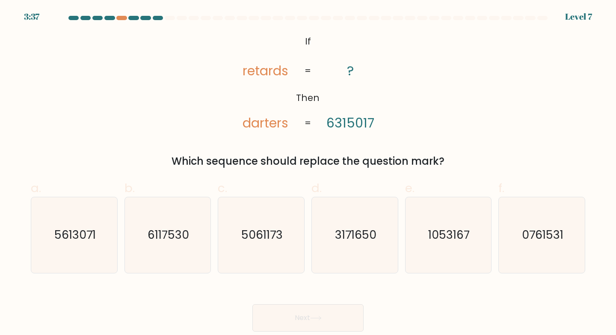
click at [252, 304] on button "Next" at bounding box center [307, 317] width 111 height 27
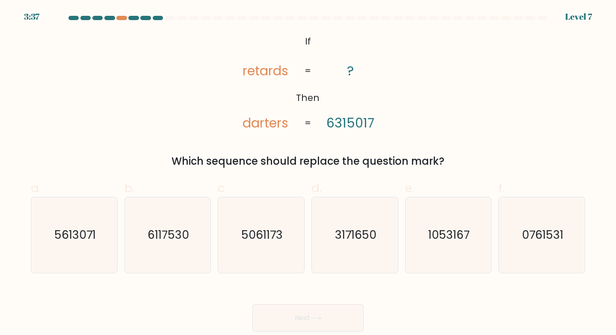
click at [252, 304] on button "Next" at bounding box center [307, 317] width 111 height 27
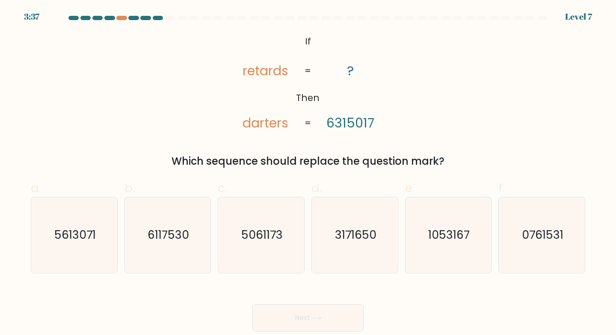
click at [252, 304] on button "Next" at bounding box center [307, 317] width 111 height 27
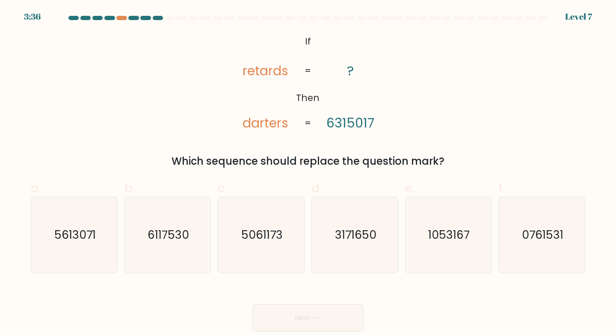
click at [252, 304] on button "Next" at bounding box center [307, 317] width 111 height 27
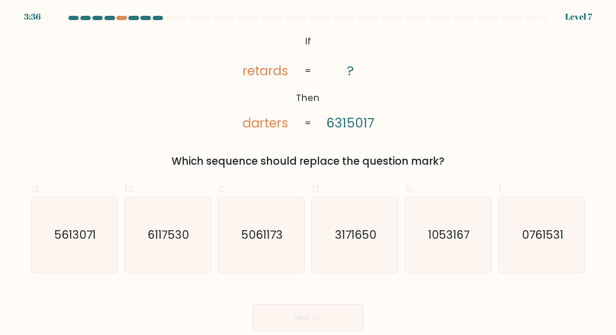
click at [252, 304] on button "Next" at bounding box center [307, 317] width 111 height 27
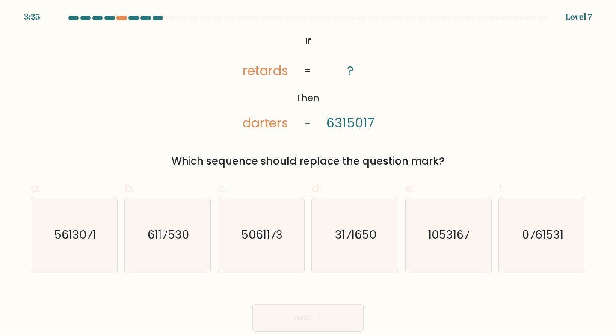
click at [252, 304] on button "Next" at bounding box center [307, 317] width 111 height 27
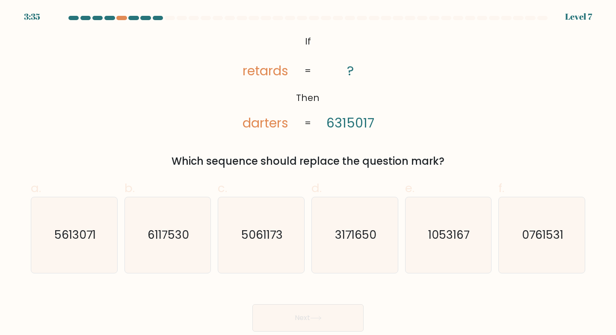
click at [252, 304] on button "Next" at bounding box center [307, 317] width 111 height 27
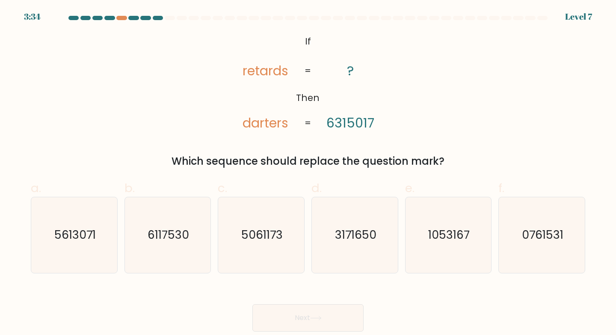
click at [252, 304] on button "Next" at bounding box center [307, 317] width 111 height 27
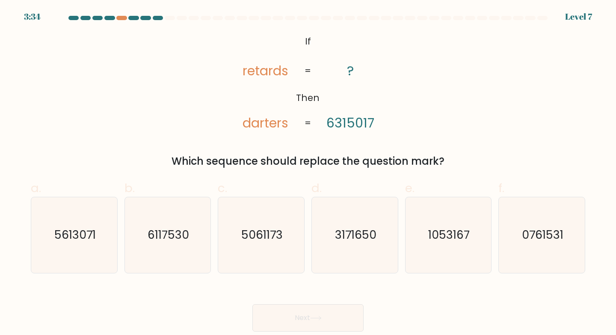
click
radio input "true"
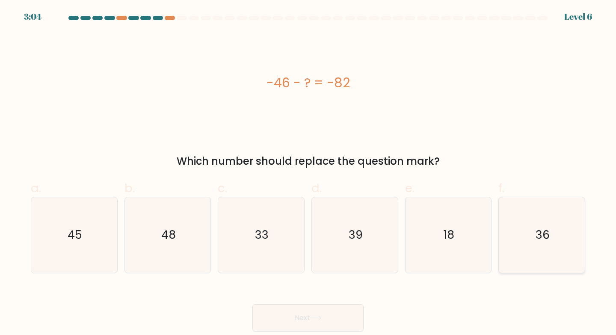
radio input "true"
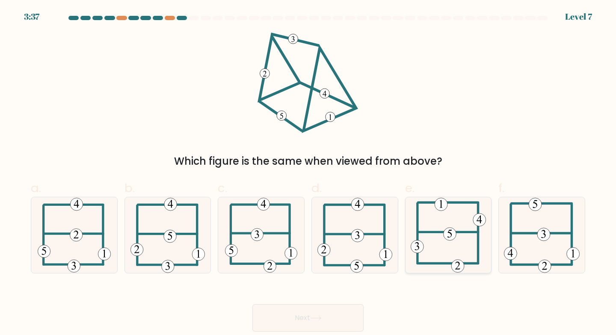
radio input "true"
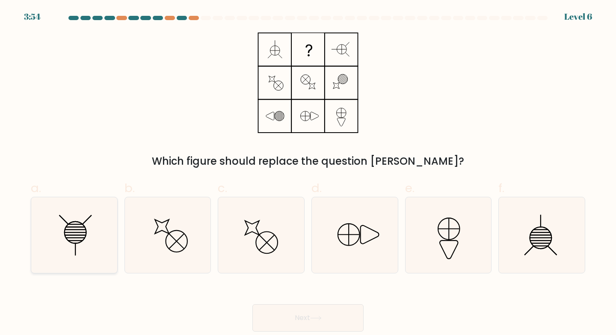
radio input "true"
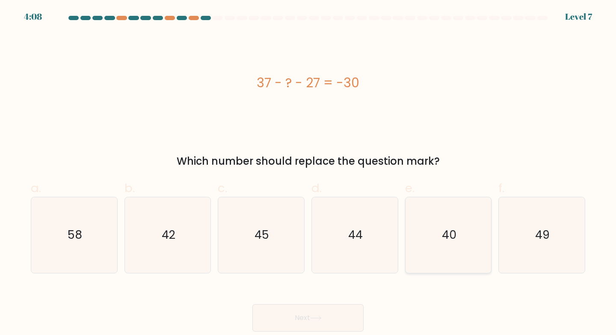
radio input "true"
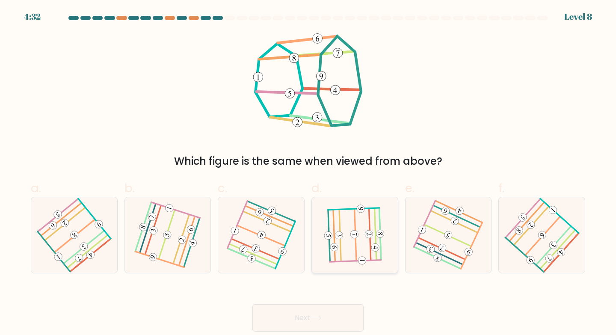
radio input "true"
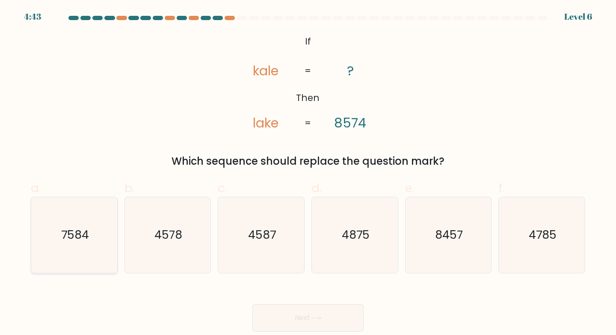
radio input "true"
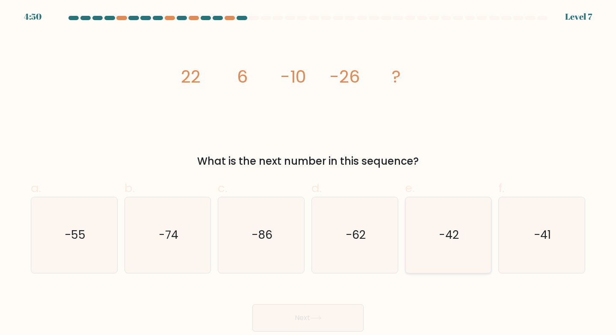
radio input "true"
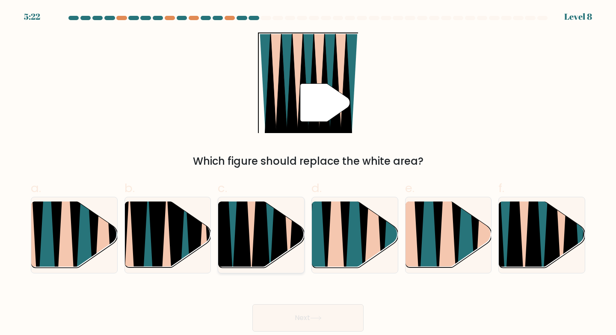
radio input "true"
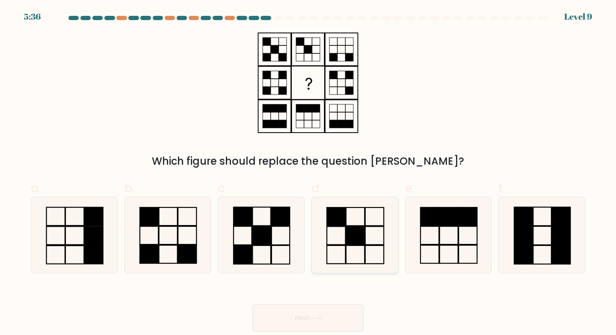
radio input "true"
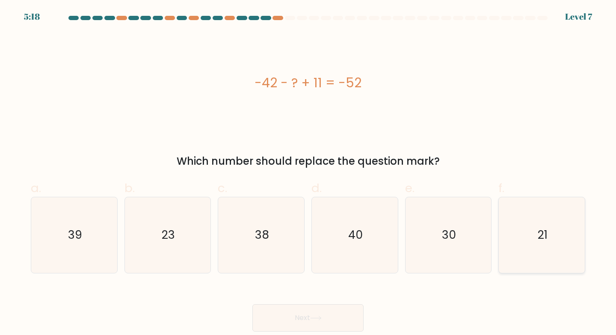
radio input "true"
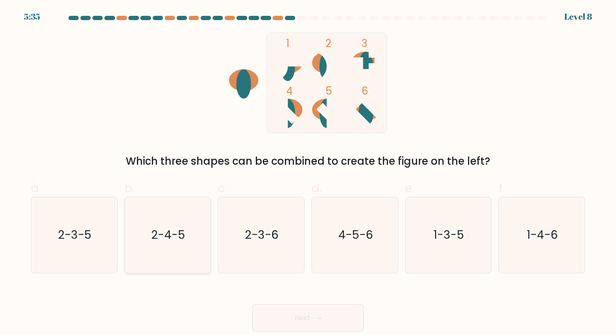
radio input "true"
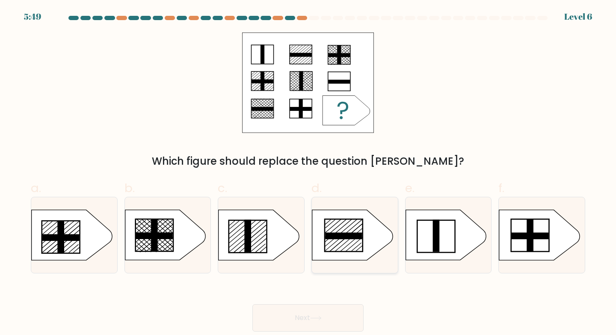
radio input "true"
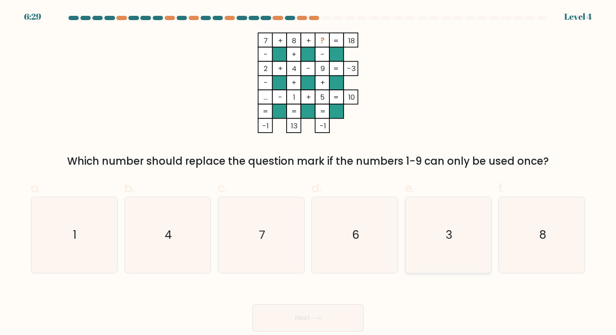
radio input "true"
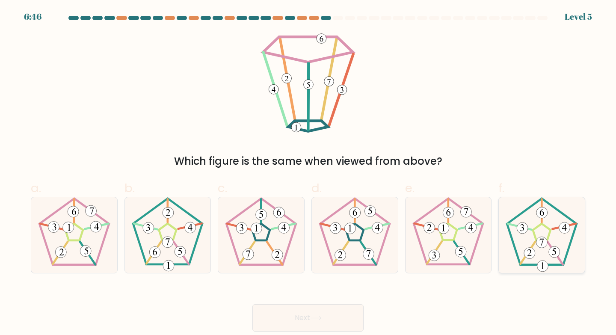
radio input "true"
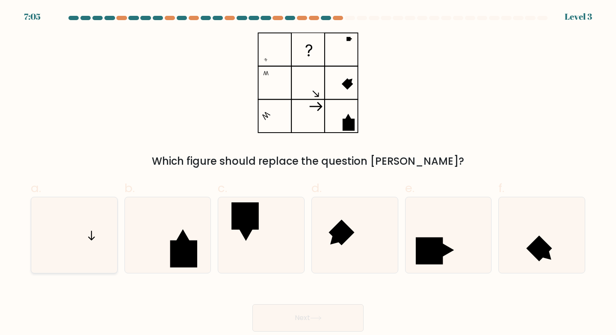
radio input "true"
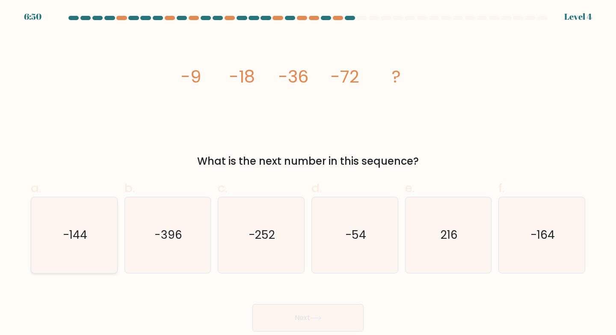
radio input "true"
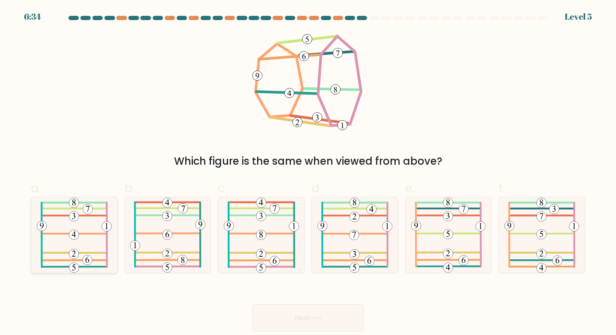
radio input "true"
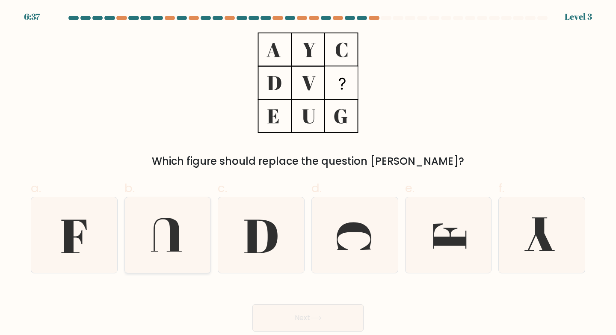
radio input "true"
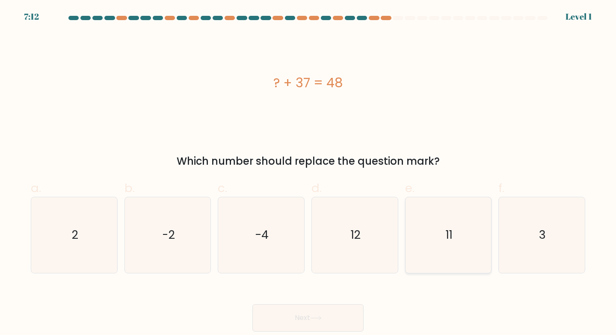
radio input "true"
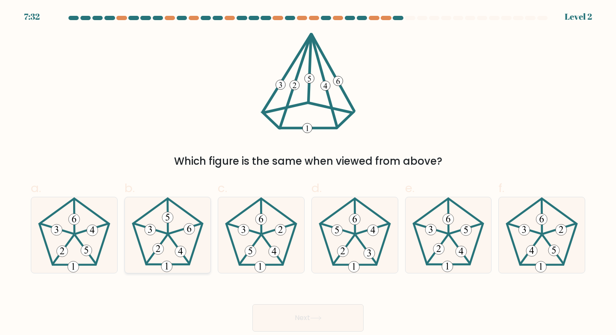
radio input "true"
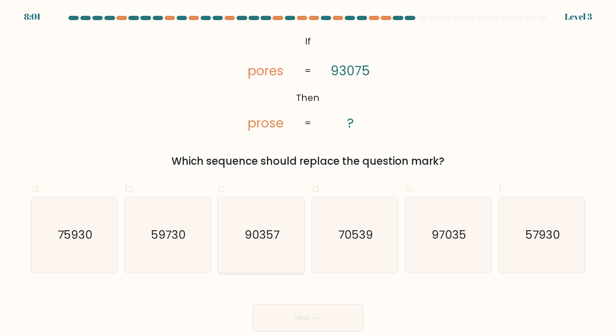
radio input "true"
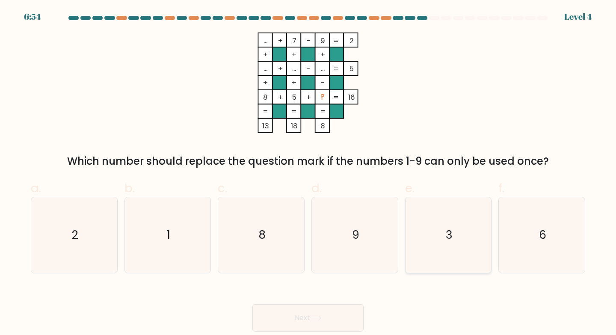
radio input "true"
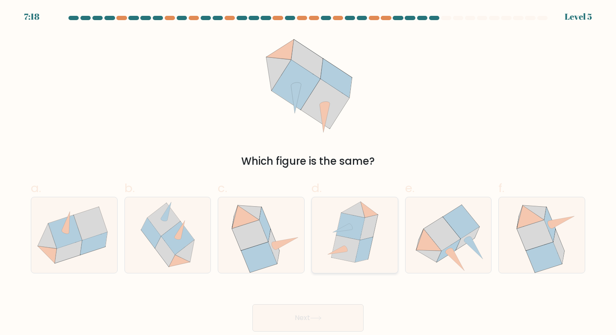
radio input "true"
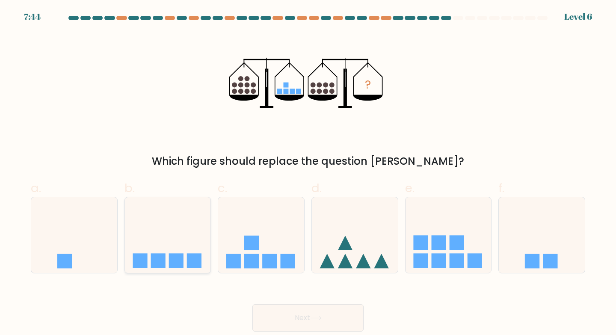
radio input "true"
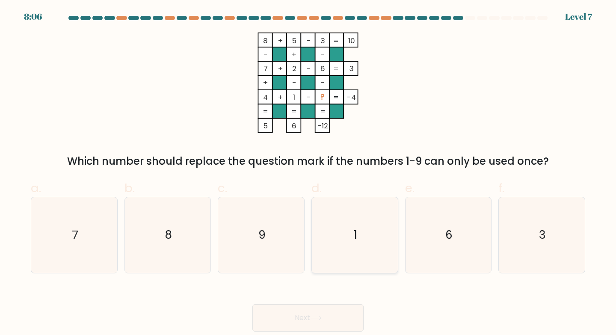
radio input "true"
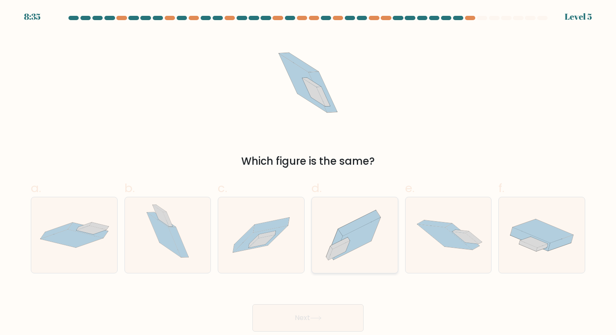
radio input "true"
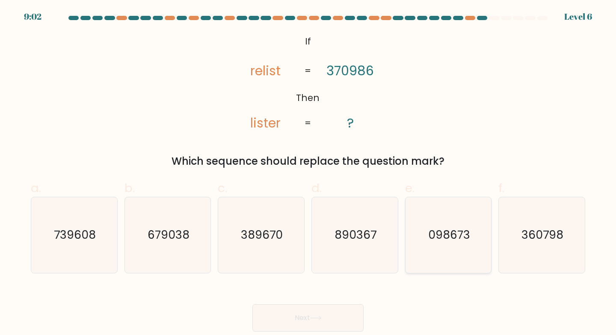
radio input "true"
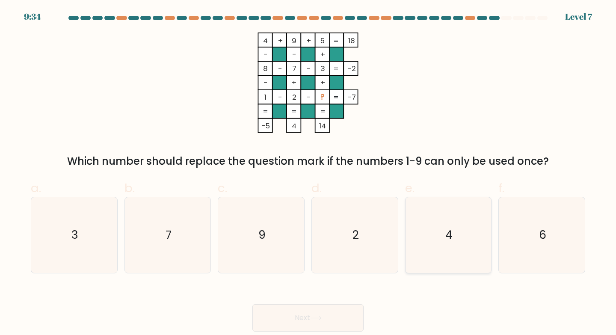
radio input "true"
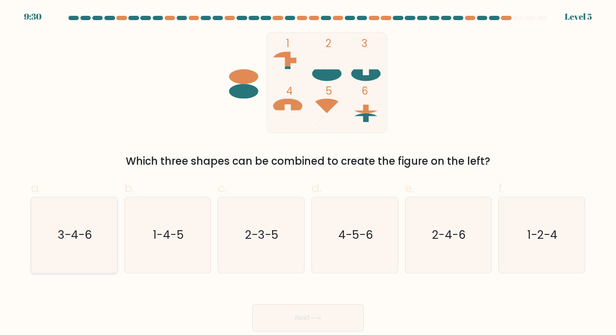
radio input "true"
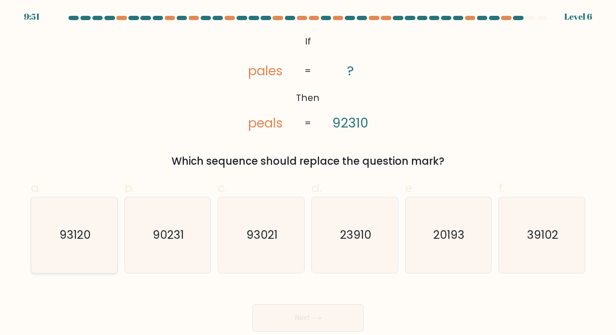
radio input "true"
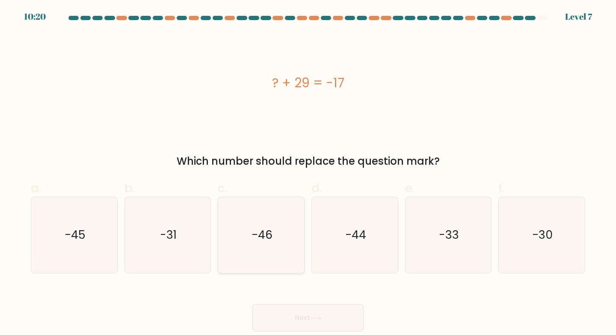
radio input "true"
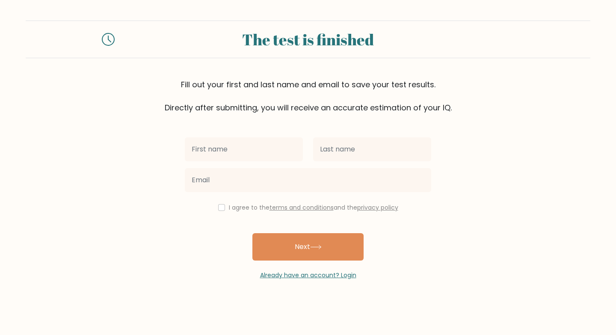
click at [228, 148] on input "text" at bounding box center [244, 149] width 118 height 24
type input "[PERSON_NAME]"
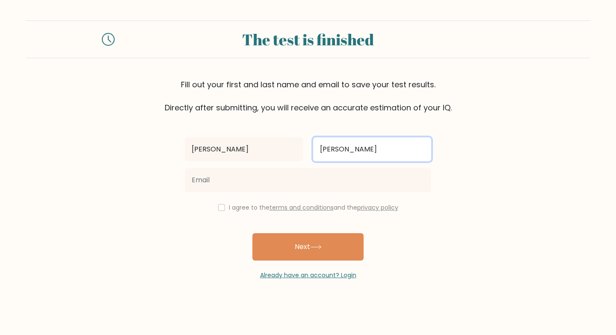
type input "Kilthau"
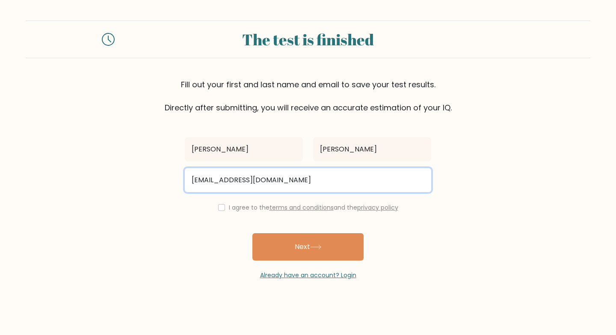
type input "dkilthau123@gmail.com"
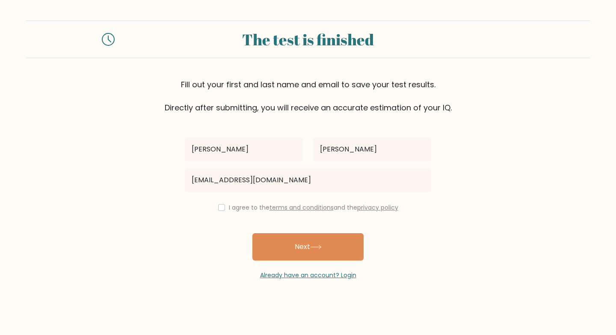
click at [212, 215] on div "Dana Kilthau dkilthau123@gmail.com I agree to the terms and conditions and the …" at bounding box center [308, 196] width 257 height 166
click at [218, 206] on input "checkbox" at bounding box center [221, 207] width 7 height 7
checkbox input "true"
click at [304, 269] on div "Already have an account? Login" at bounding box center [308, 269] width 246 height 19
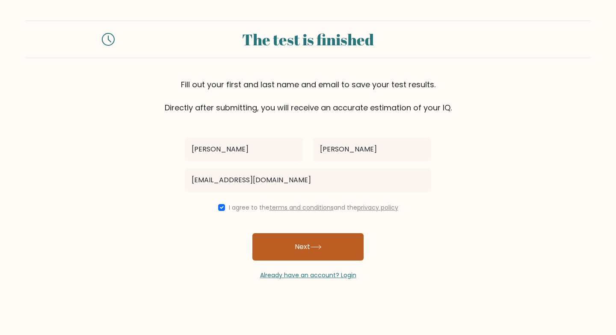
click at [304, 246] on button "Next" at bounding box center [307, 246] width 111 height 27
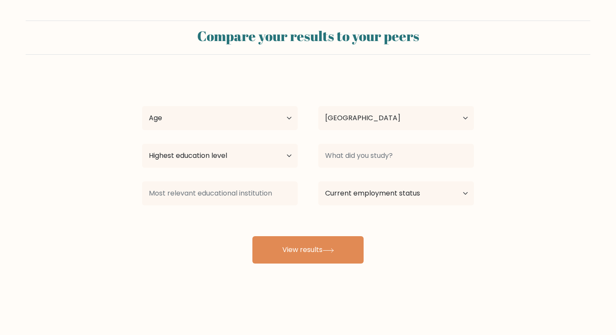
select select "US"
click at [231, 121] on select "Age Under [DEMOGRAPHIC_DATA] [DEMOGRAPHIC_DATA] [DEMOGRAPHIC_DATA] [DEMOGRAPHIC…" at bounding box center [220, 118] width 156 height 24
select select "45_54"
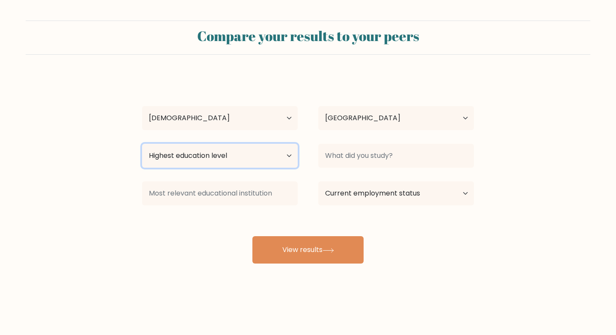
click at [226, 159] on select "Highest education level No schooling Primary Lower Secondary Upper Secondary Oc…" at bounding box center [220, 156] width 156 height 24
click at [218, 169] on div "Highest education level No schooling Primary Lower Secondary Upper Secondary Oc…" at bounding box center [220, 155] width 176 height 31
click at [218, 161] on select "Highest education level No schooling Primary Lower Secondary Upper Secondary Oc…" at bounding box center [220, 156] width 156 height 24
select select "masters_degree"
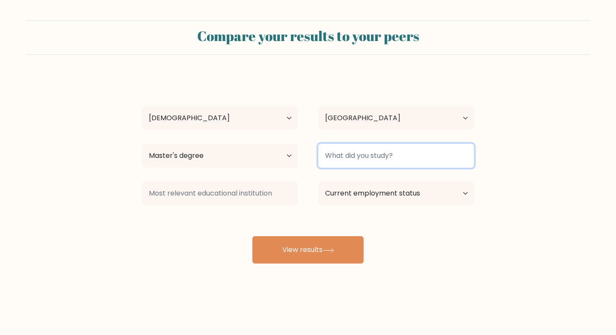
click at [345, 165] on input at bounding box center [396, 156] width 156 height 24
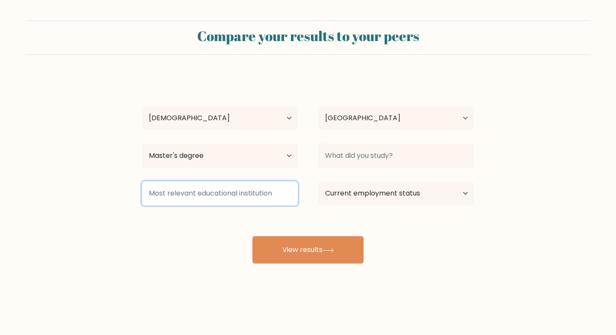
click at [284, 187] on input at bounding box center [220, 193] width 156 height 24
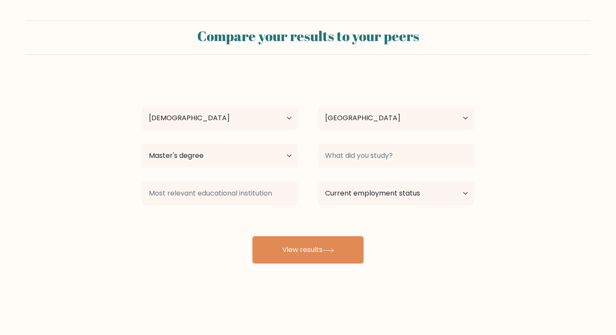
click at [310, 267] on div "Compare your results to your peers [PERSON_NAME] Age Under [DEMOGRAPHIC_DATA] […" at bounding box center [308, 162] width 616 height 324
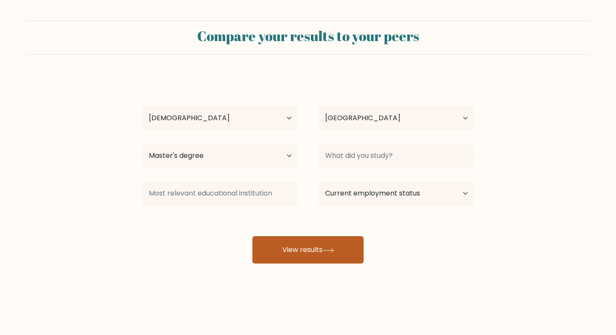
click at [310, 254] on button "View results" at bounding box center [307, 249] width 111 height 27
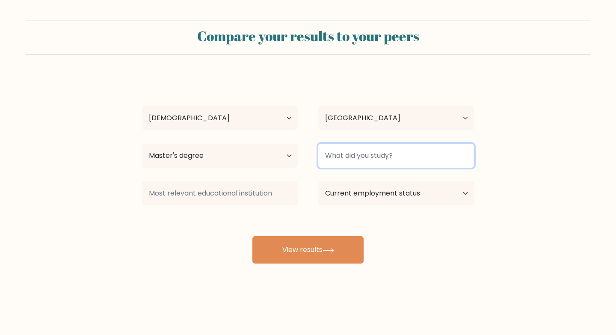
click at [365, 156] on input at bounding box center [396, 156] width 156 height 24
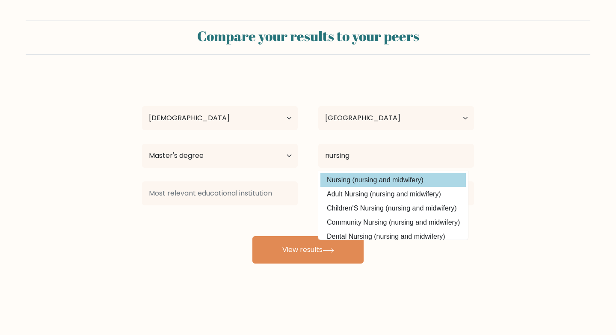
click at [371, 177] on option "Nursing (nursing and midwifery)" at bounding box center [392, 180] width 145 height 14
type input "Nursing"
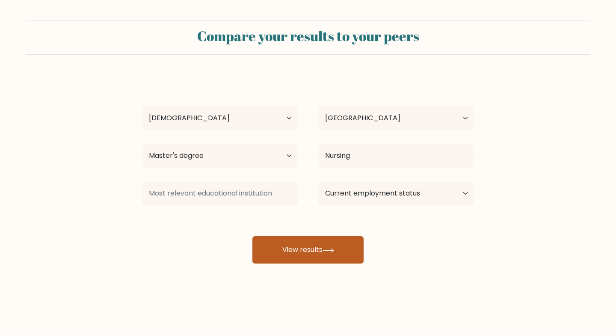
click at [295, 251] on button "View results" at bounding box center [307, 249] width 111 height 27
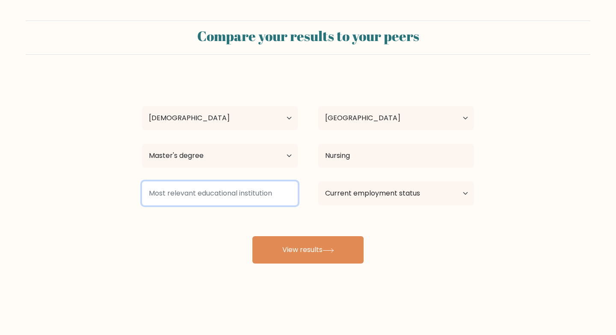
click at [234, 190] on input at bounding box center [220, 193] width 156 height 24
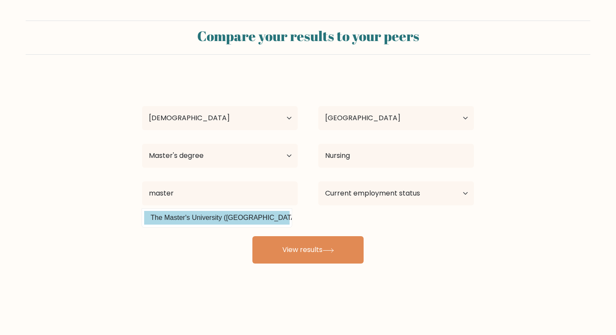
click at [240, 215] on option "The Master's University ([GEOGRAPHIC_DATA])" at bounding box center [216, 218] width 145 height 14
type input "The Master's University"
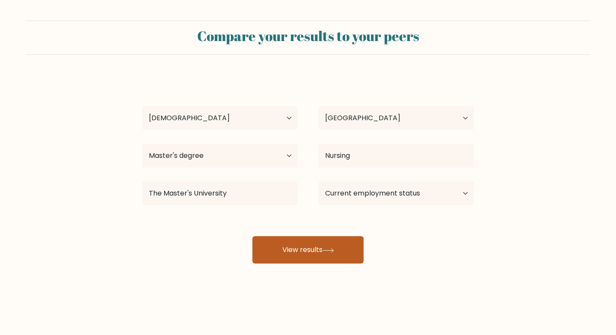
click at [307, 251] on button "View results" at bounding box center [307, 249] width 111 height 27
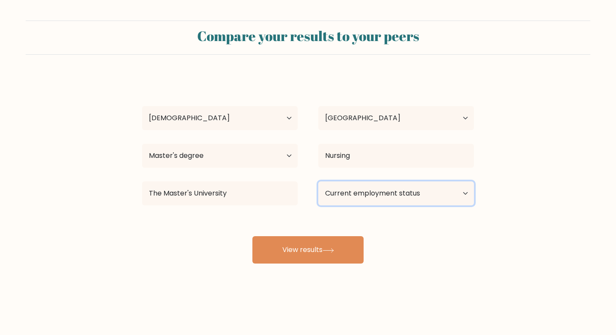
click at [375, 195] on select "Current employment status Employed Student Retired Other / prefer not to answer" at bounding box center [396, 193] width 156 height 24
select select "other"
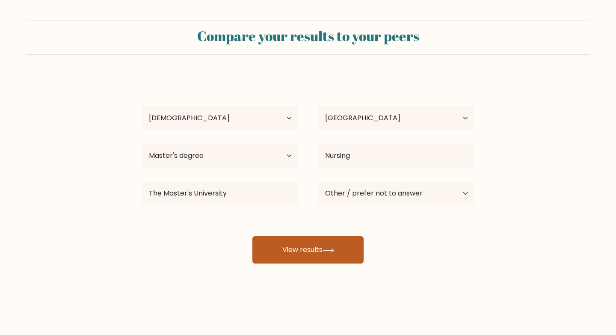
click at [323, 254] on button "View results" at bounding box center [307, 249] width 111 height 27
